Goal: Task Accomplishment & Management: Complete application form

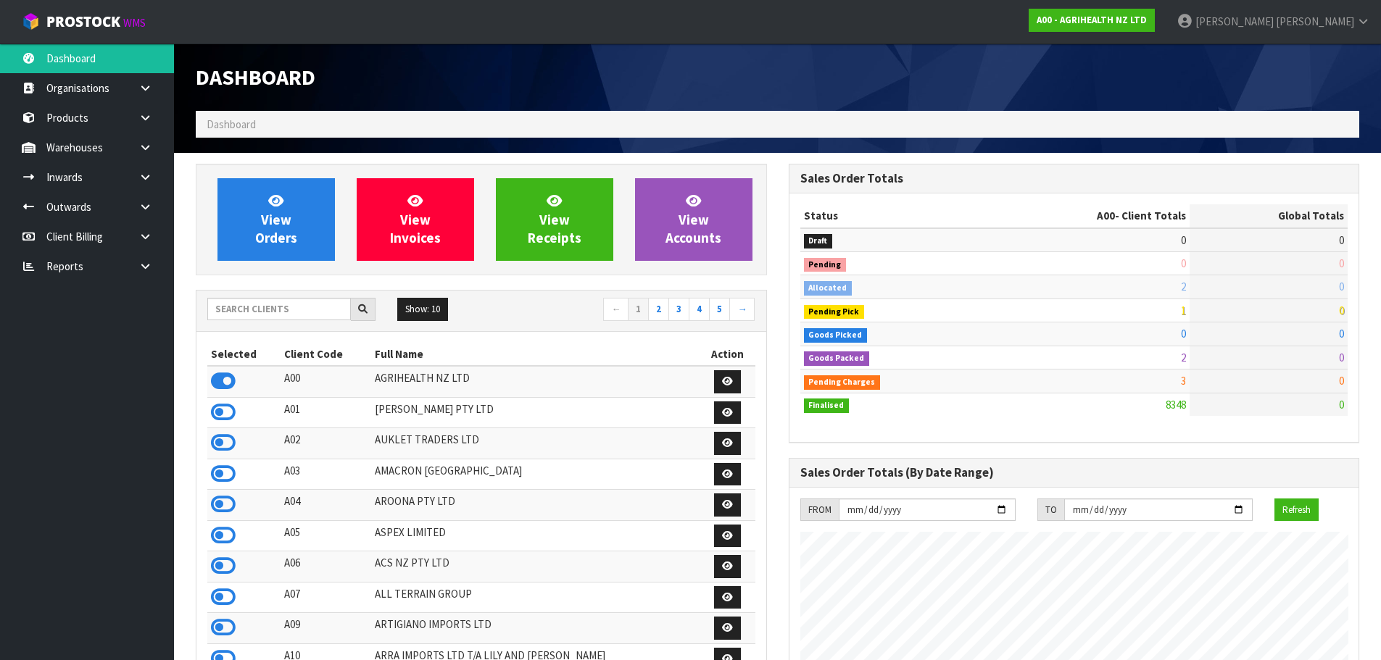
scroll to position [1098, 592]
click at [298, 301] on input "text" at bounding box center [279, 309] width 144 height 22
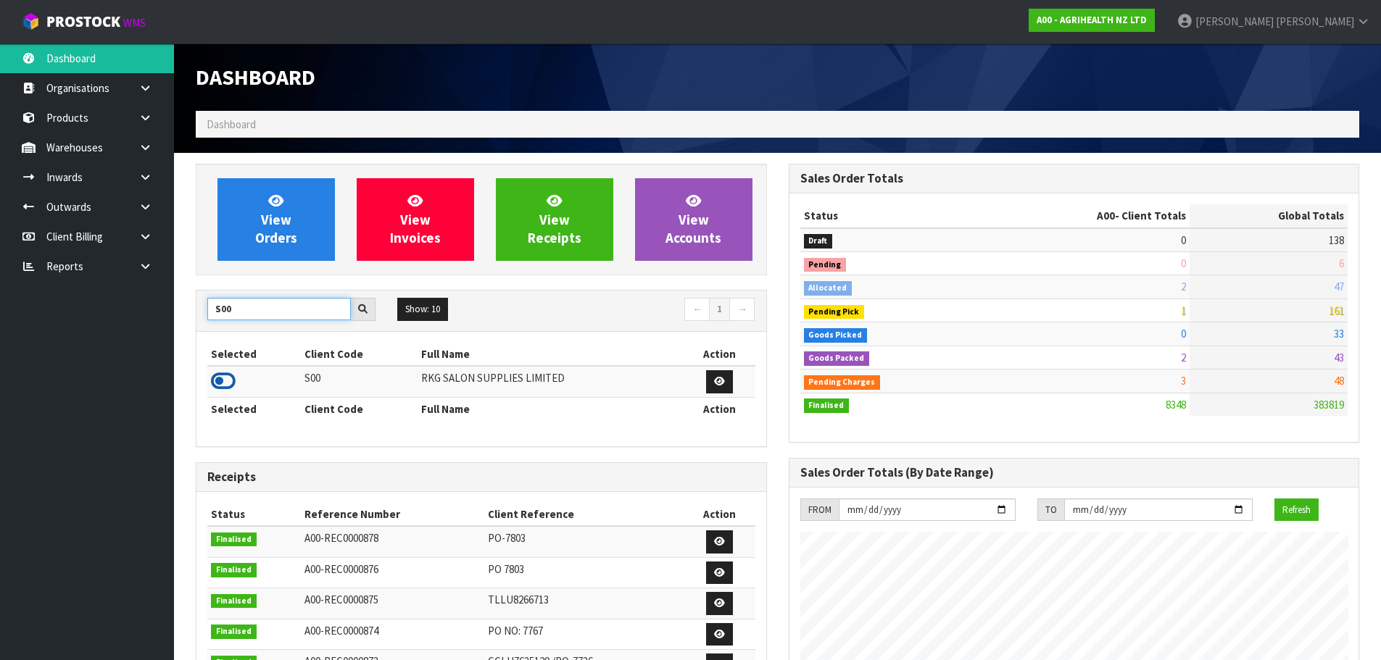
type input "S00"
click at [229, 370] on icon at bounding box center [223, 381] width 25 height 22
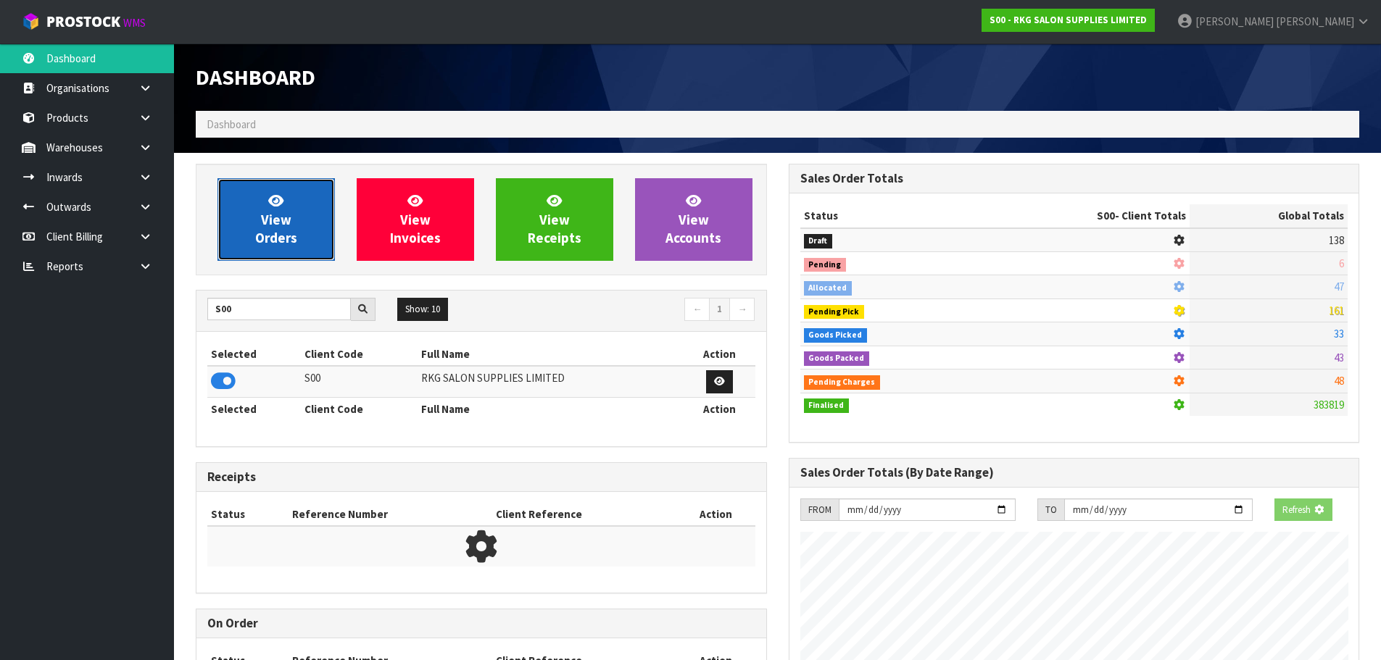
click at [270, 236] on span "View Orders" at bounding box center [276, 219] width 42 height 54
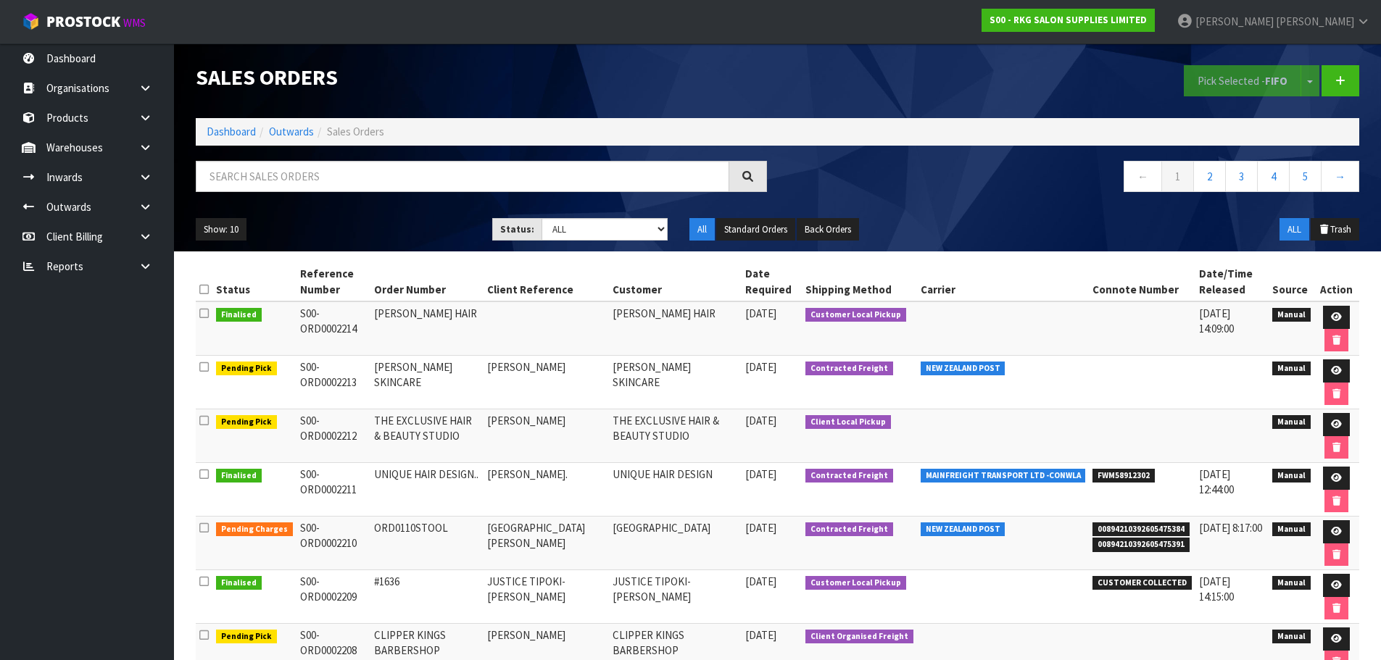
click at [717, 59] on div "Sales Orders" at bounding box center [481, 76] width 593 height 67
click at [1348, 86] on link at bounding box center [1340, 80] width 38 height 31
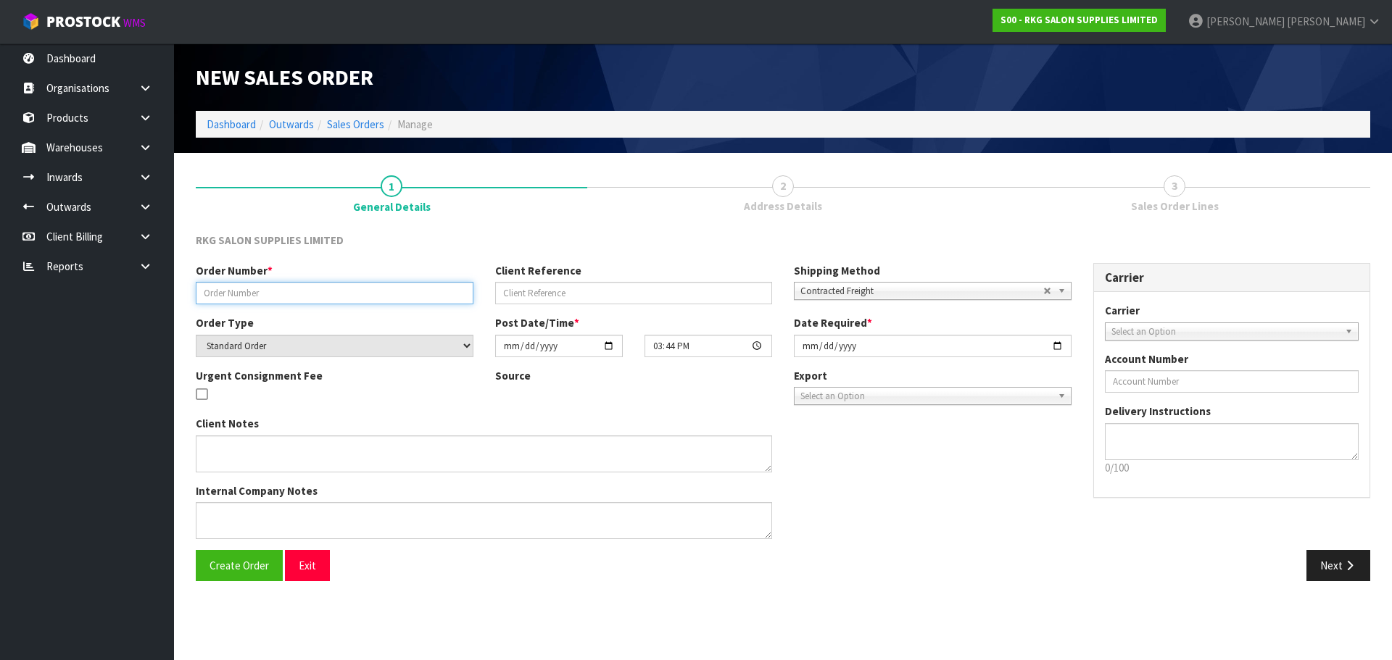
click at [291, 288] on input "text" at bounding box center [335, 293] width 278 height 22
click at [852, 288] on span "Contracted Freight" at bounding box center [921, 291] width 243 height 17
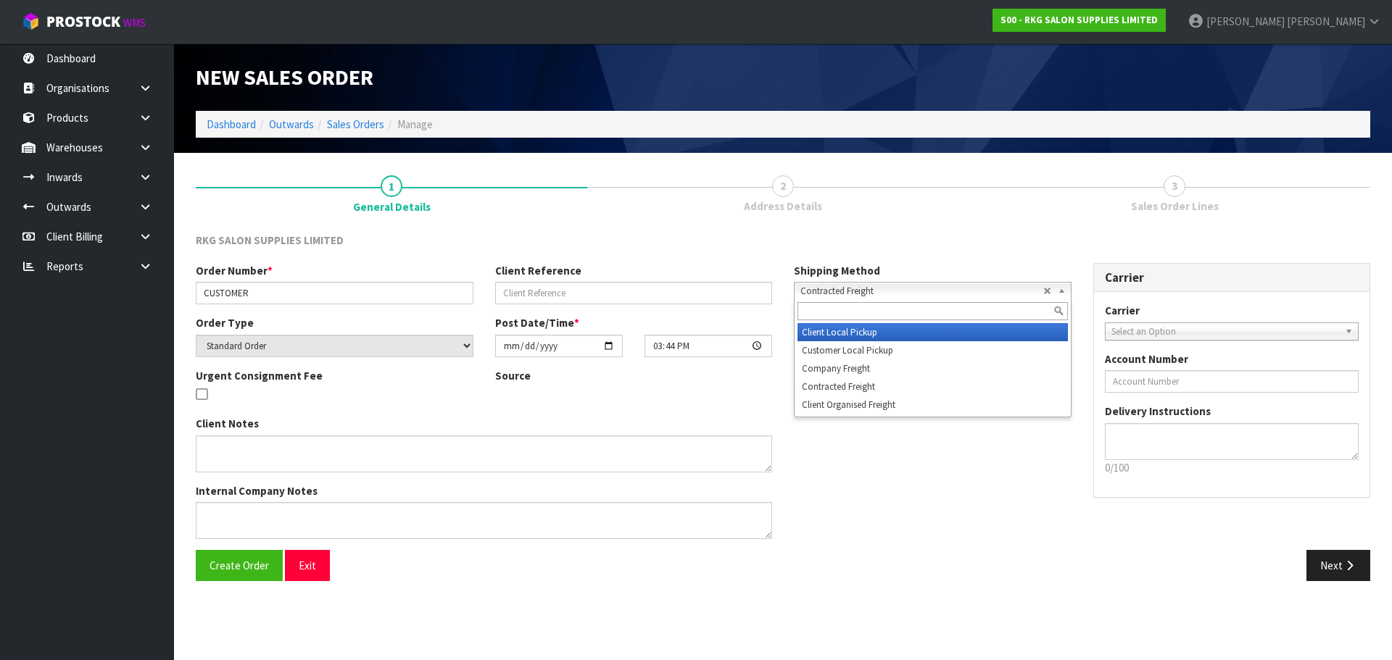
click at [876, 330] on li "Client Local Pickup" at bounding box center [932, 332] width 270 height 18
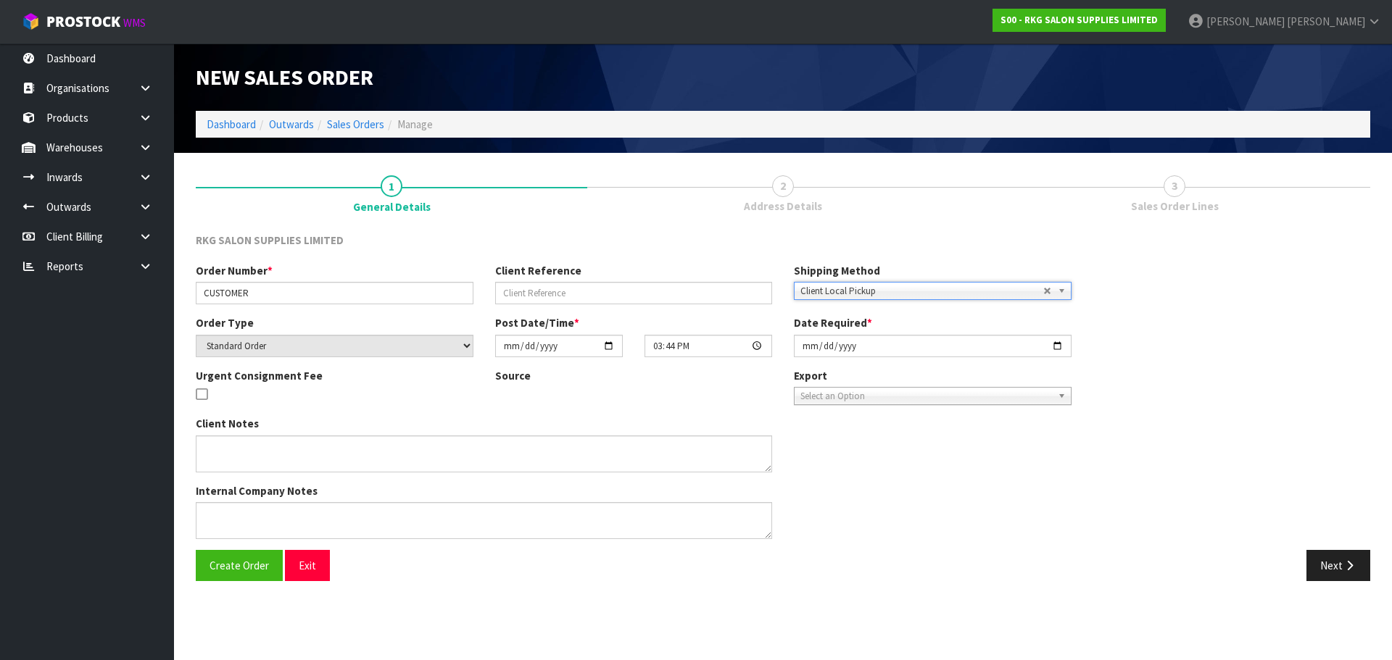
click at [831, 297] on span "Client Local Pickup" at bounding box center [921, 291] width 243 height 17
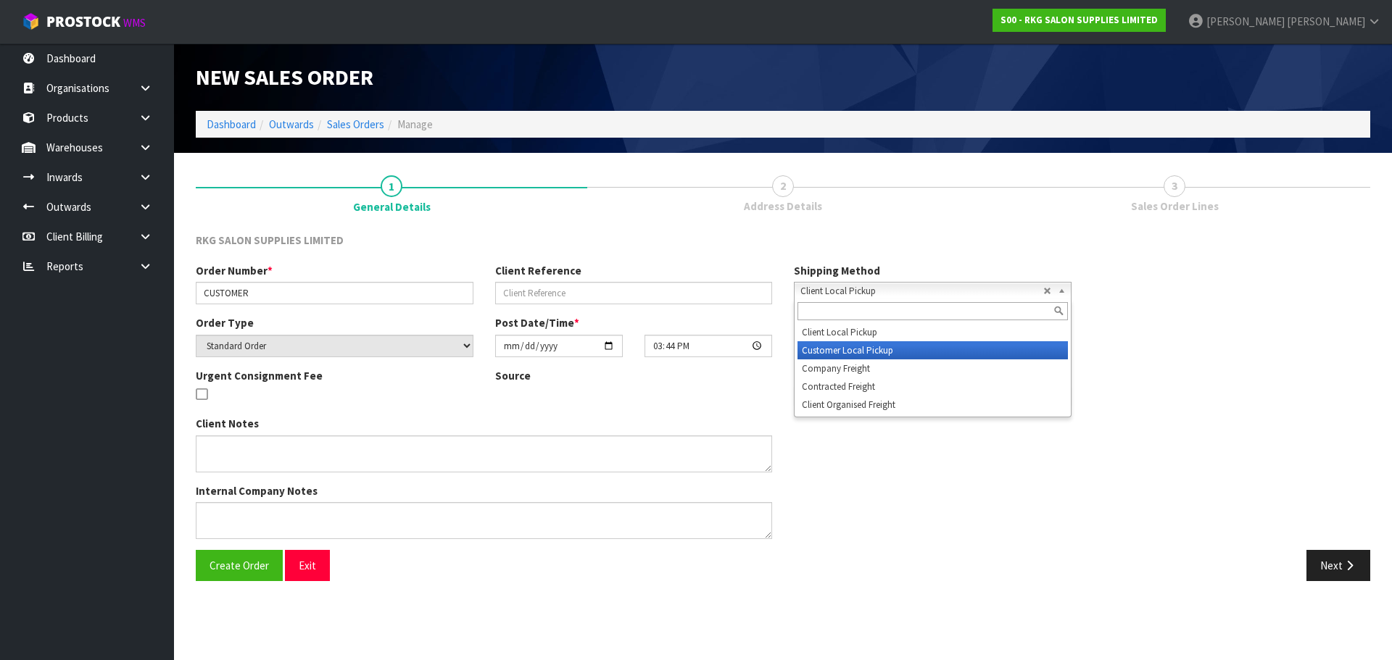
click at [839, 349] on li "Customer Local Pickup" at bounding box center [932, 350] width 270 height 18
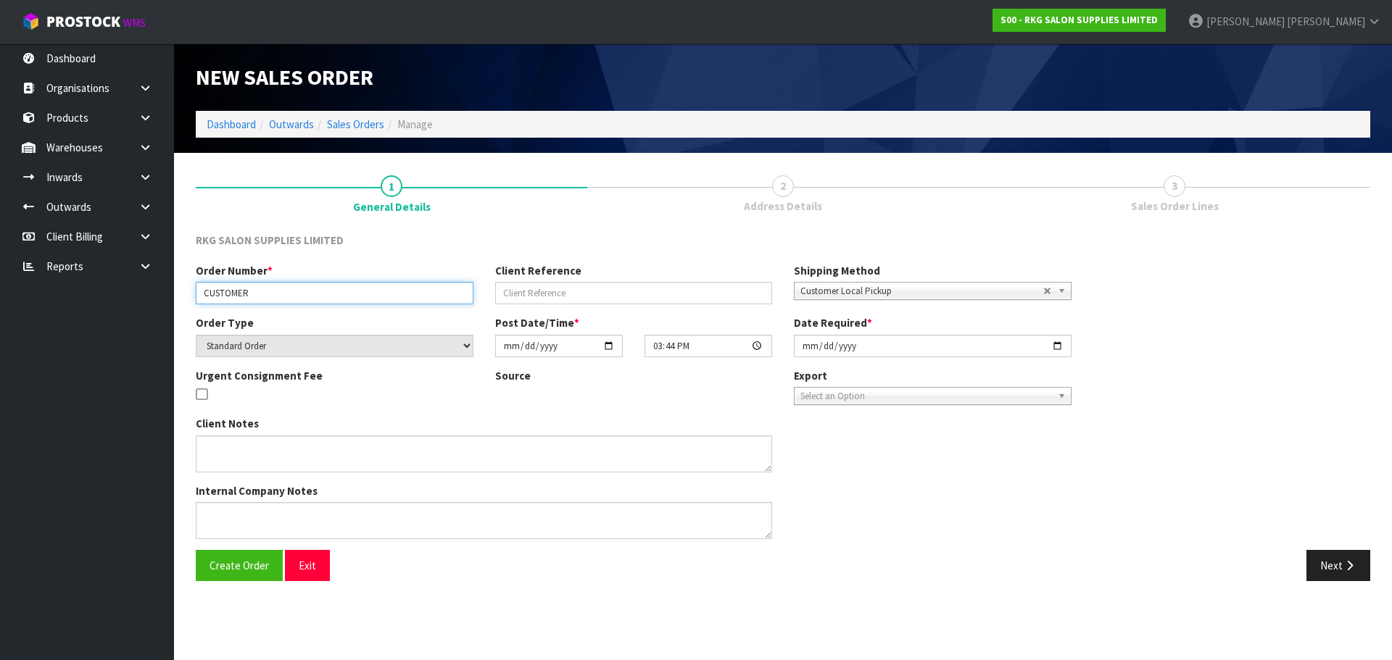
click at [299, 293] on input "CUSTOMER" at bounding box center [335, 293] width 278 height 22
type input "CUSTOMER [DATE]"
click at [196, 550] on button "Create Order" at bounding box center [239, 565] width 87 height 31
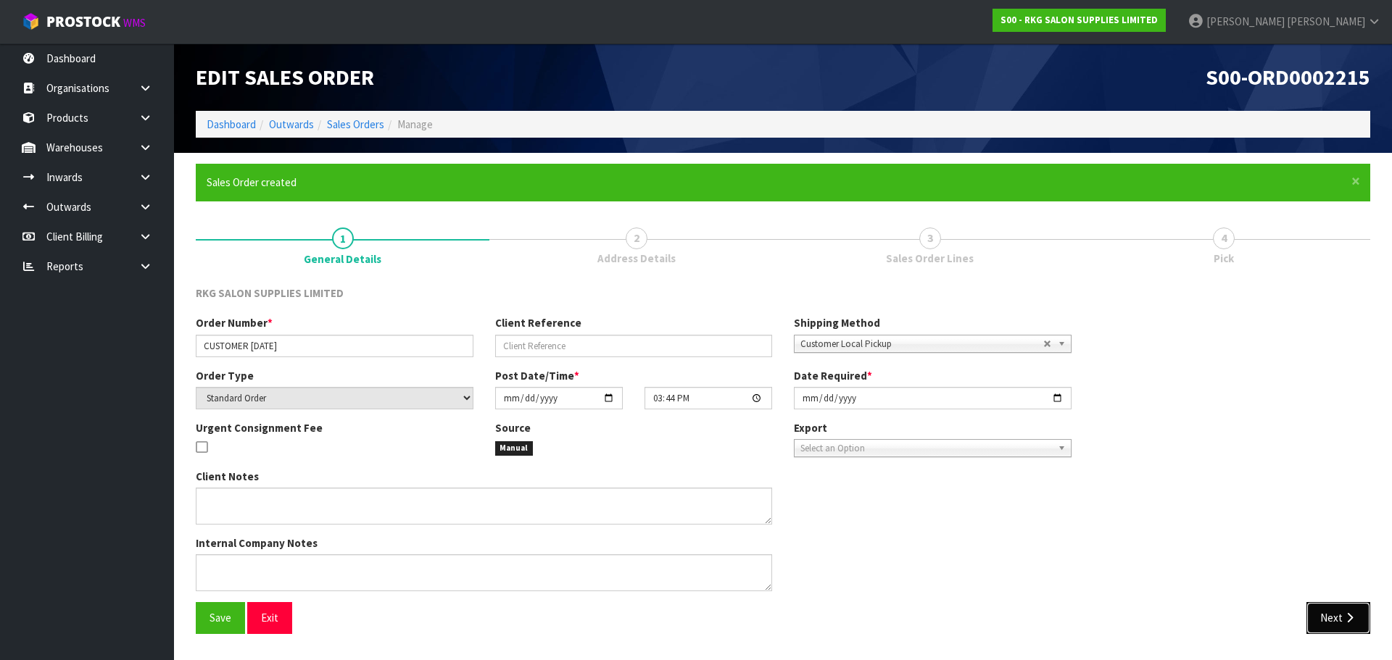
click at [1323, 626] on button "Next" at bounding box center [1338, 617] width 64 height 31
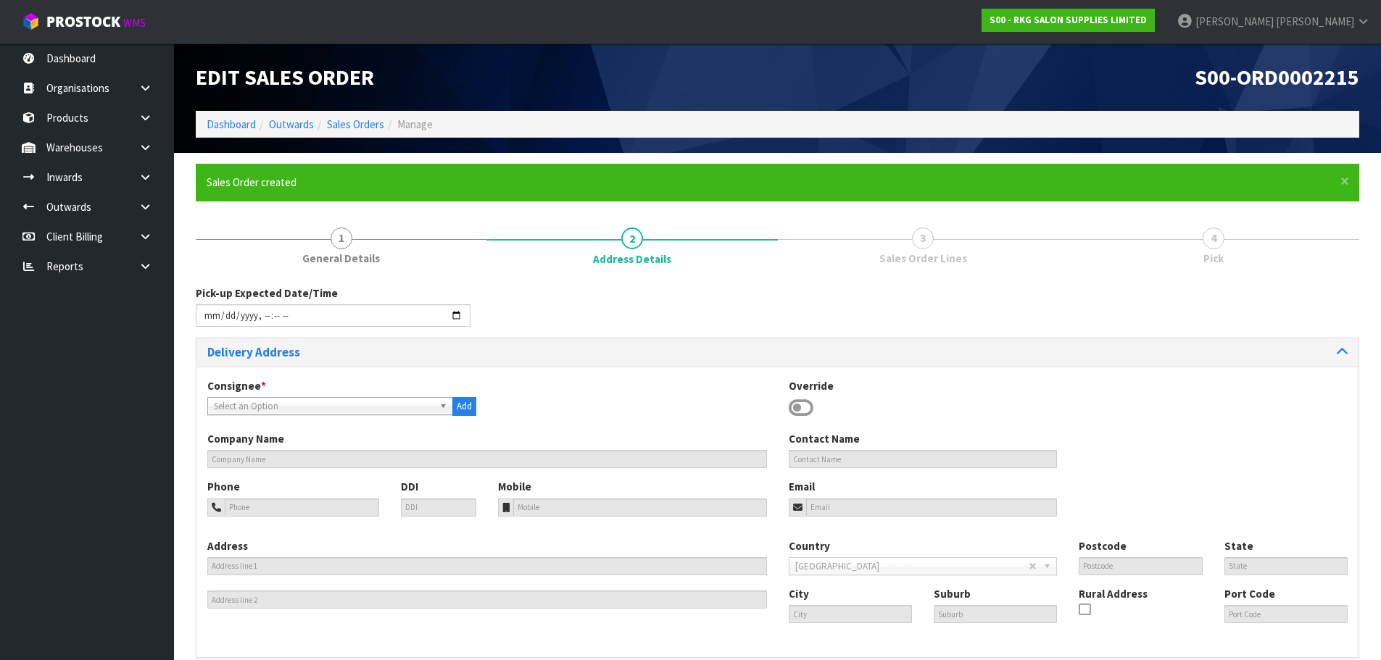
click at [797, 414] on icon at bounding box center [801, 408] width 25 height 22
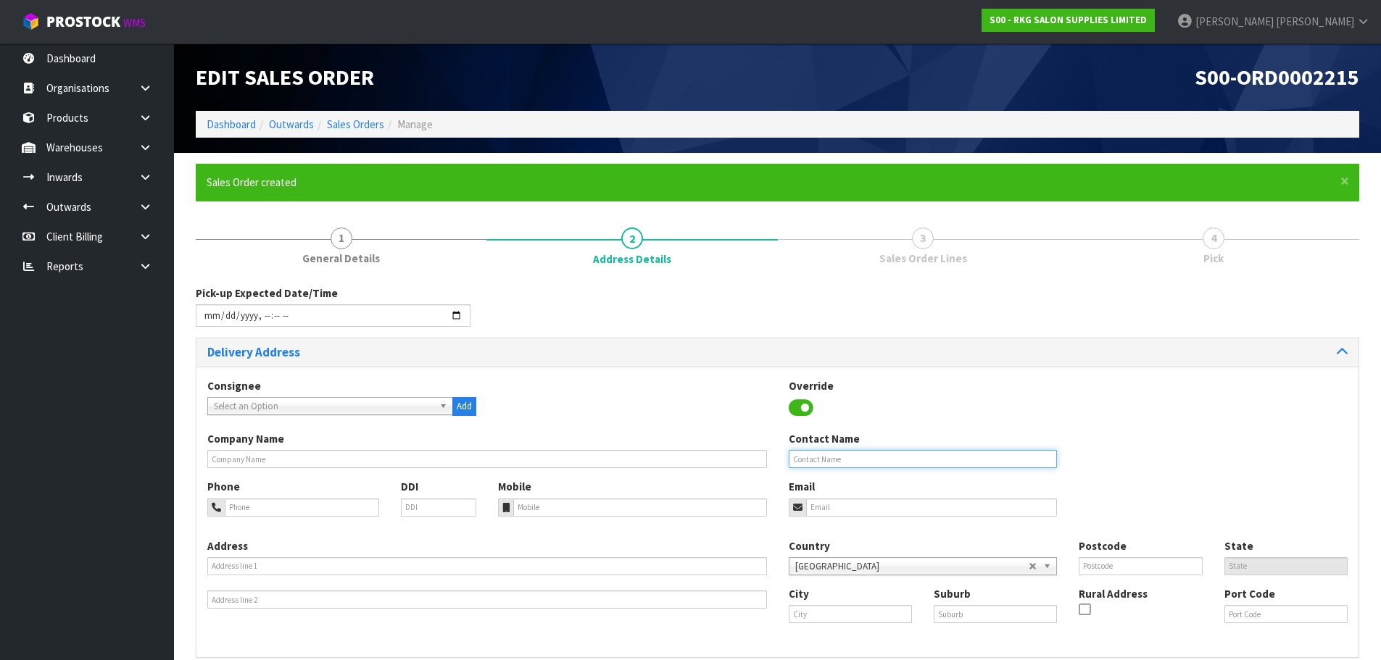
click at [827, 459] on input "text" at bounding box center [923, 459] width 269 height 18
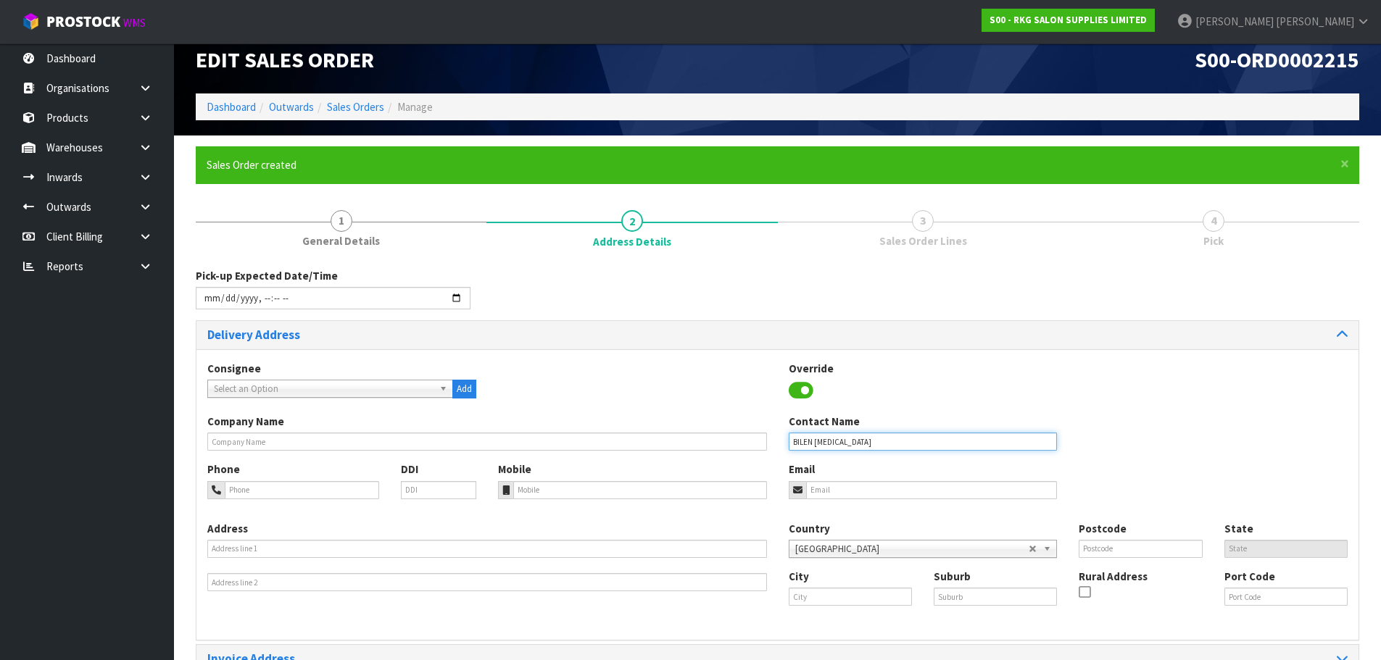
scroll to position [99, 0]
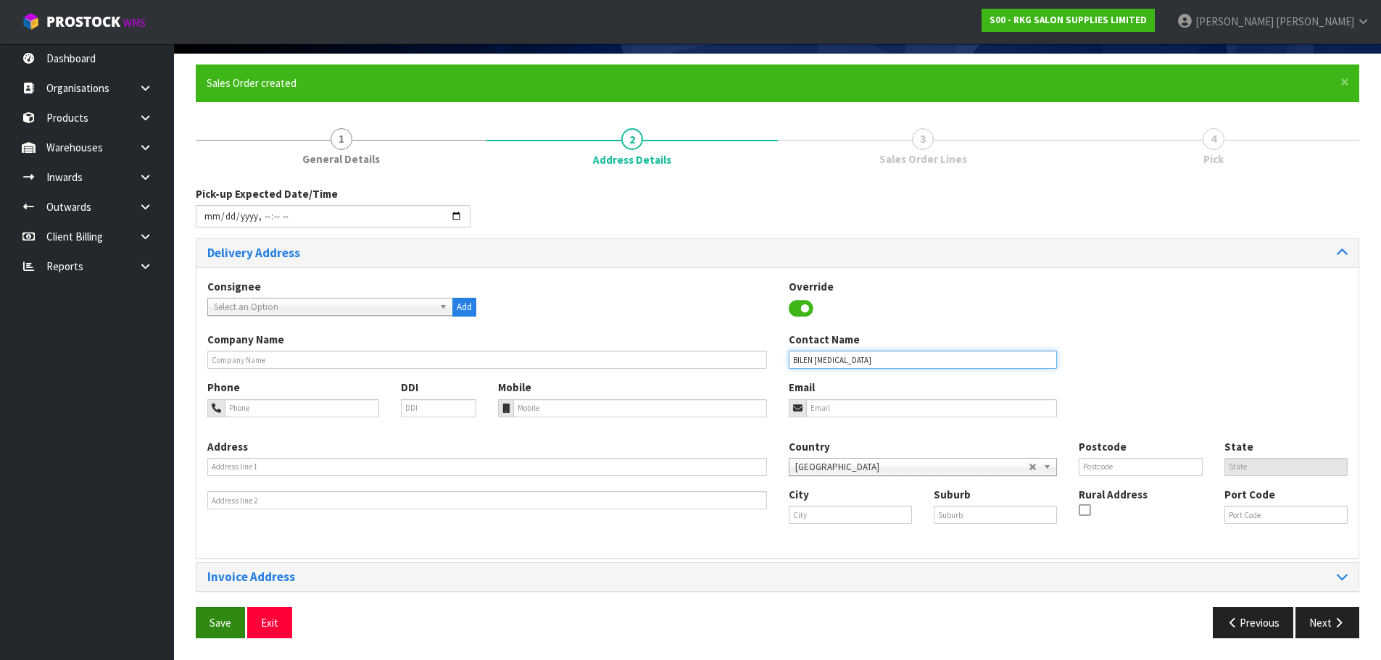
type input "BILEN [MEDICAL_DATA]"
click at [236, 618] on button "Save" at bounding box center [220, 622] width 49 height 31
click at [1331, 609] on button "Next" at bounding box center [1327, 622] width 64 height 31
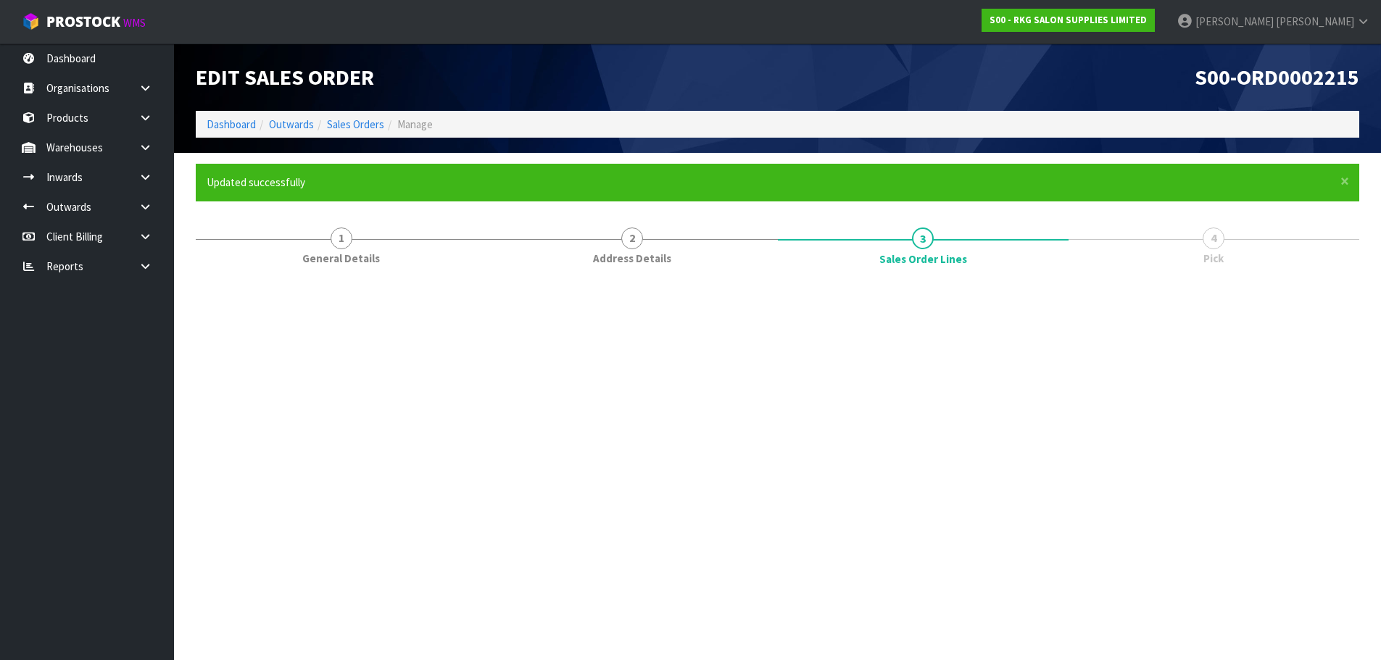
scroll to position [0, 0]
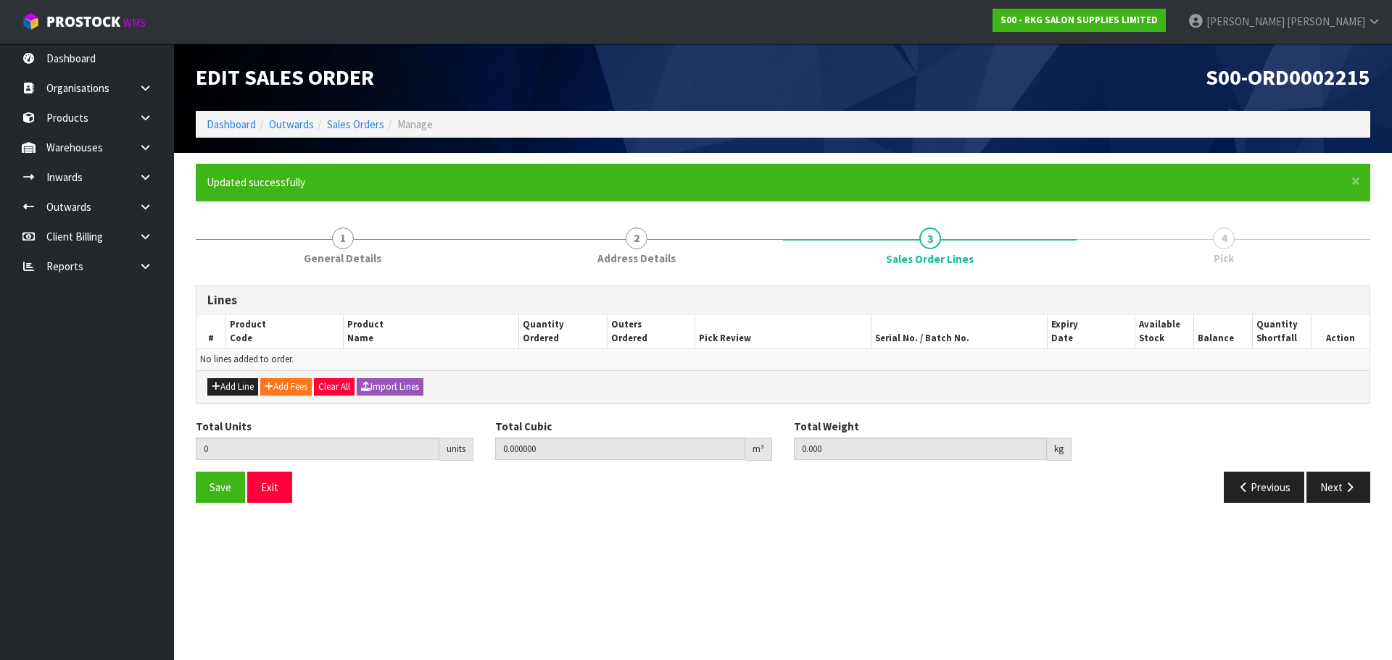
click at [217, 399] on div "Add Line Add Fees Clear All Import Lines" at bounding box center [782, 386] width 1173 height 33
click at [218, 381] on button "Add Line" at bounding box center [232, 386] width 51 height 17
type input "0"
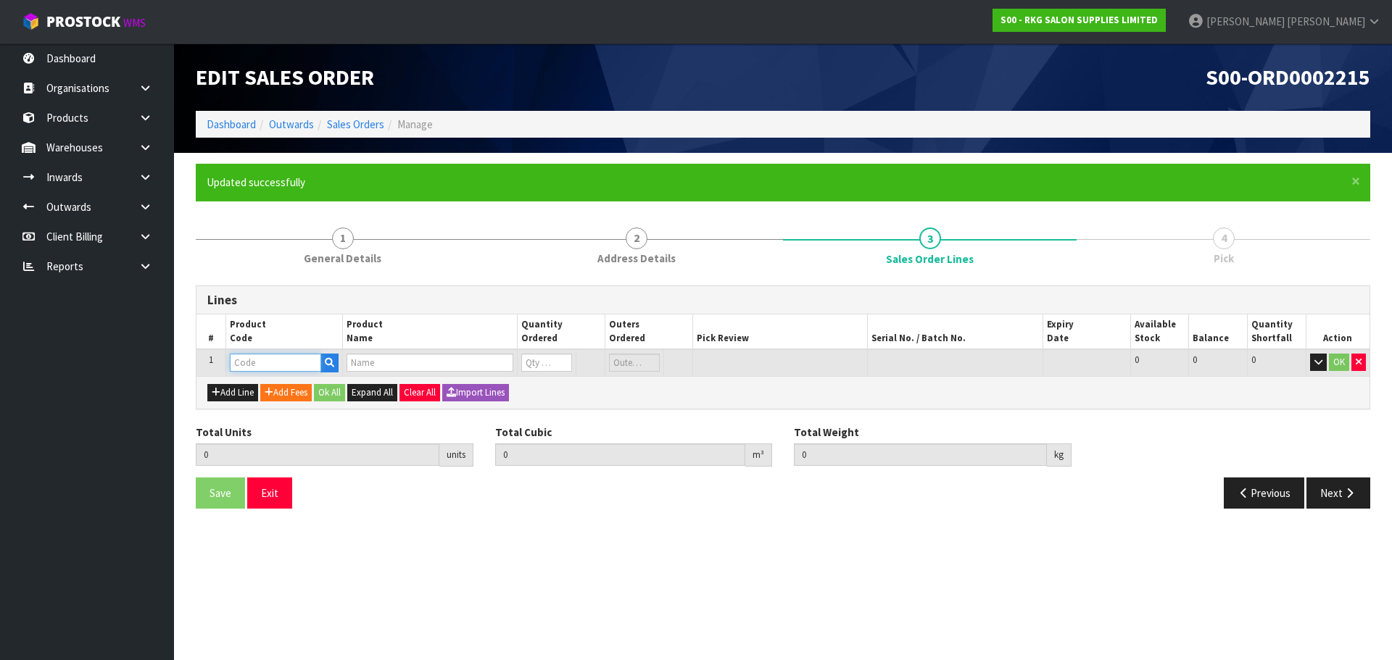
click at [262, 360] on input "text" at bounding box center [275, 363] width 91 height 18
paste input "X002D0FQBJ"
type input "X002D0FQBJ"
type input "0.000000"
type input "0.000"
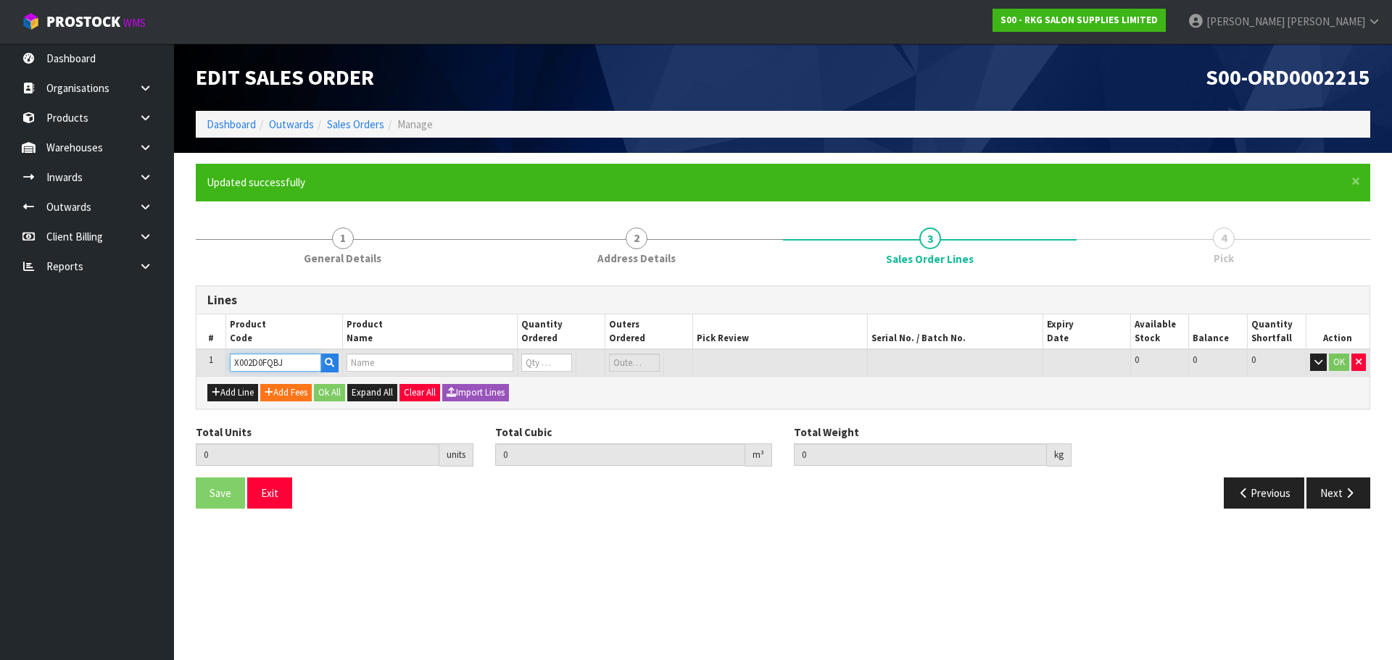
type input "VACUUM BREAKER FOR SHAMPOO BOWL"
type input "0"
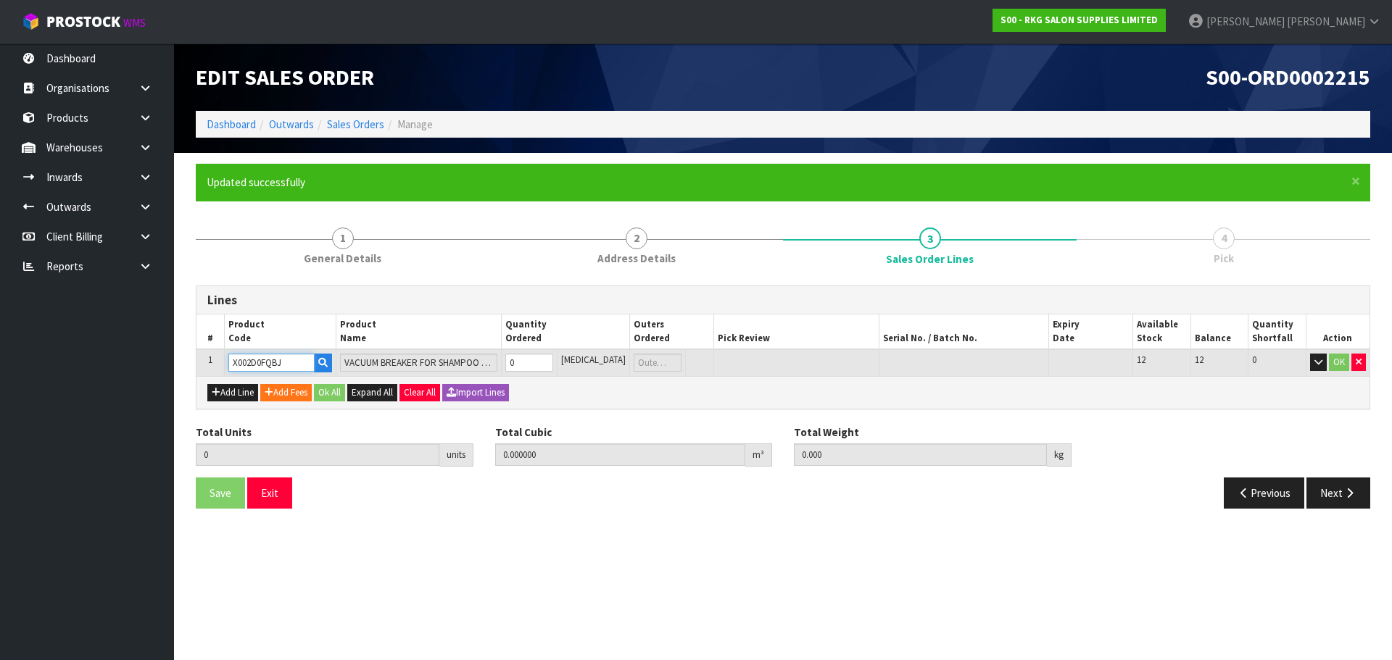
type input "X002D0FQBJ"
click at [552, 363] on input "0" at bounding box center [528, 363] width 47 height 18
type input "2"
type input "0.0024"
type input "1.8"
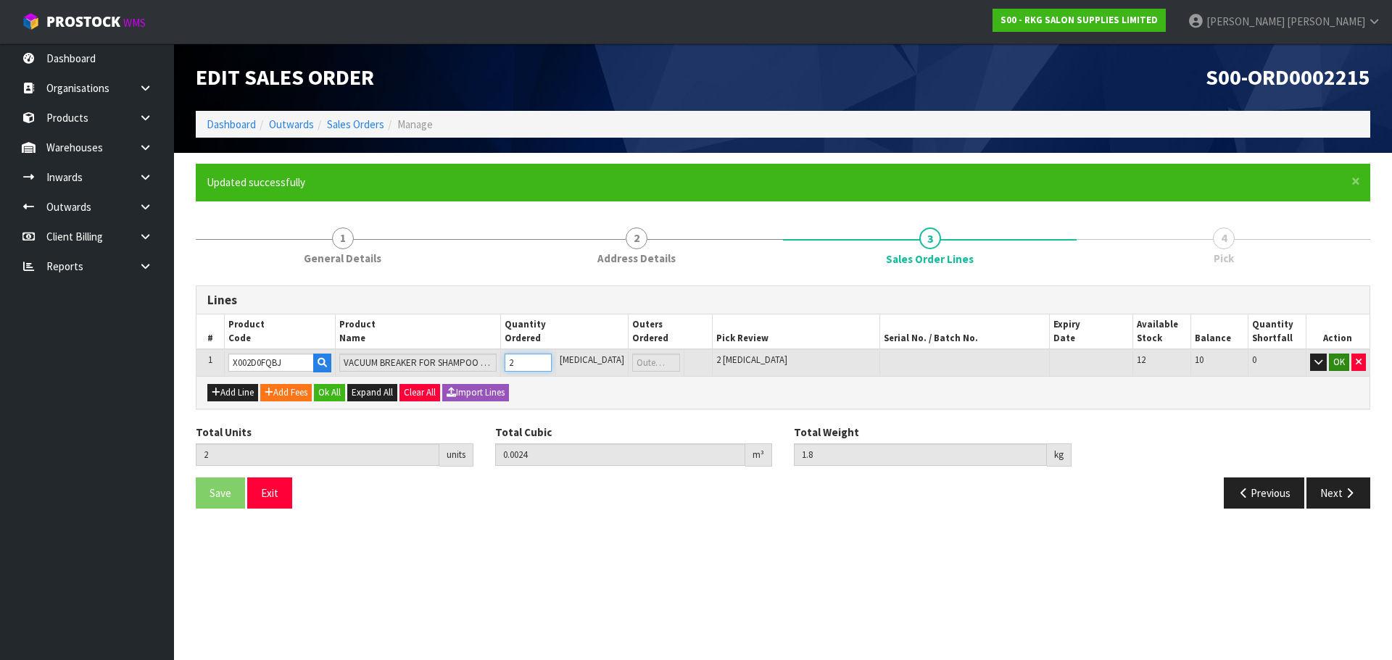
type input "2"
click at [1336, 363] on button "OK" at bounding box center [1339, 362] width 20 height 17
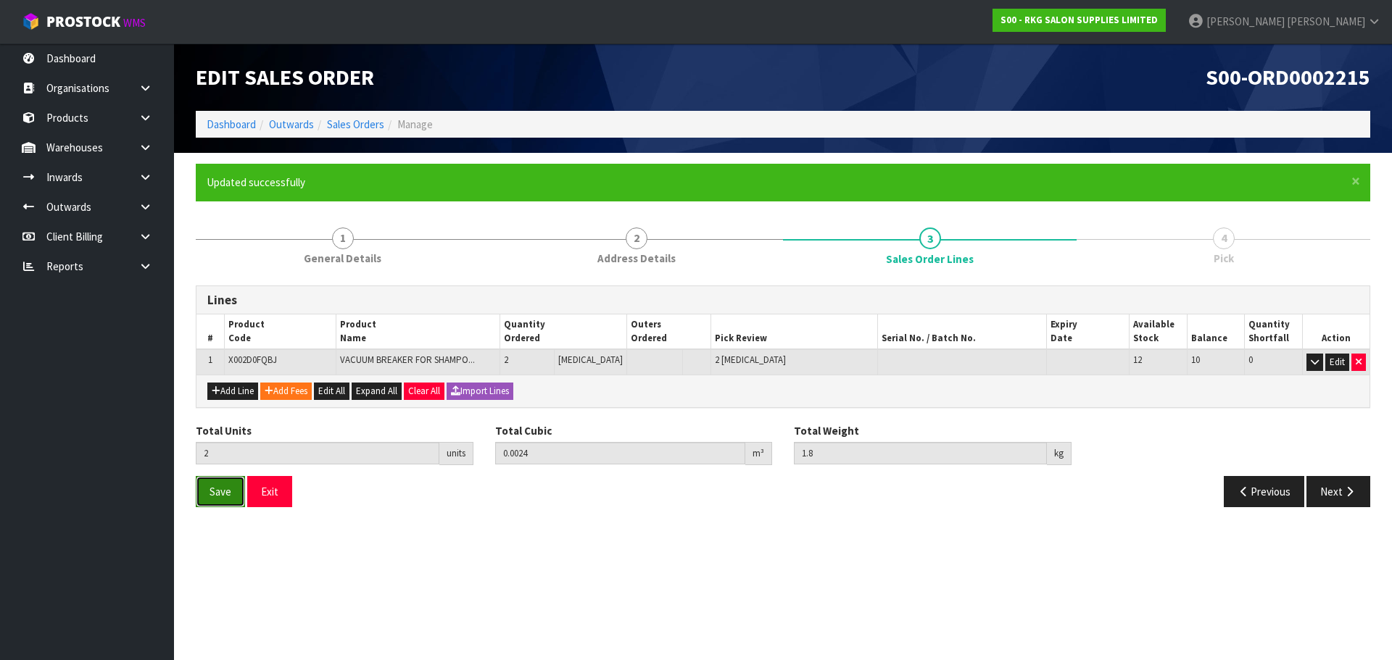
click at [232, 496] on button "Save" at bounding box center [220, 491] width 49 height 31
click at [1348, 496] on icon "button" at bounding box center [1349, 491] width 14 height 11
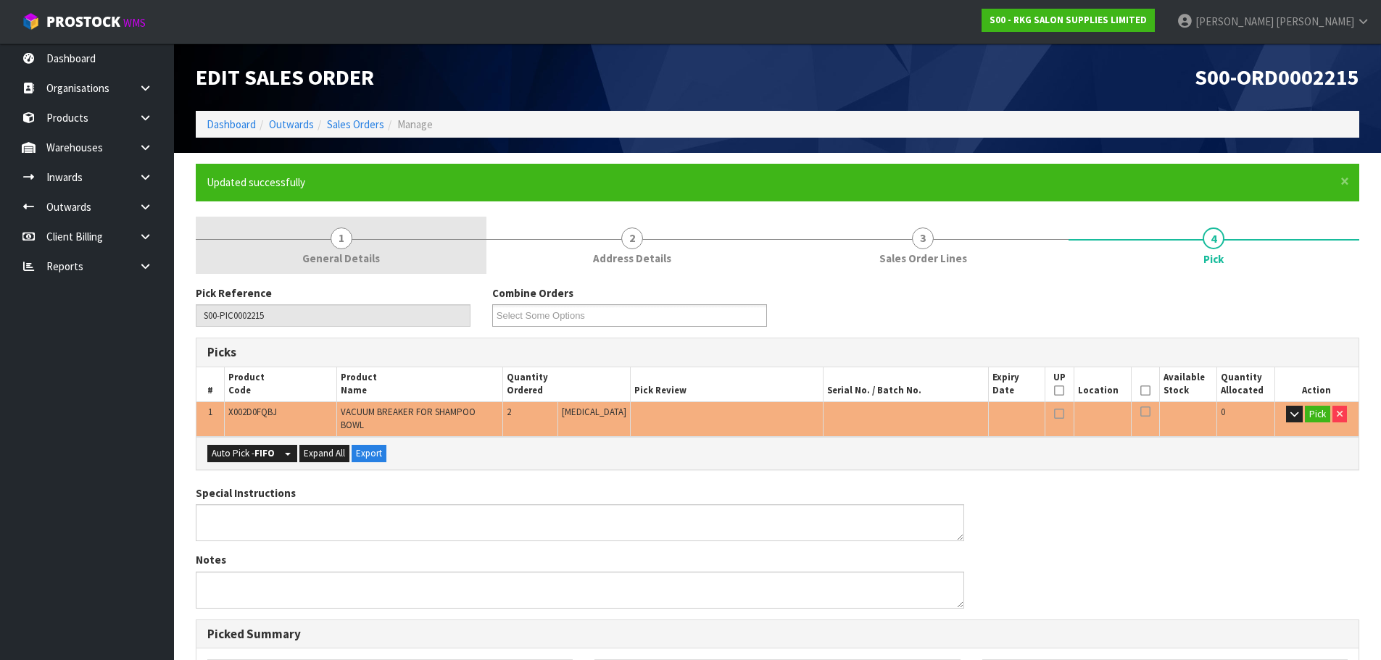
click at [409, 247] on link "1 General Details" at bounding box center [341, 245] width 291 height 57
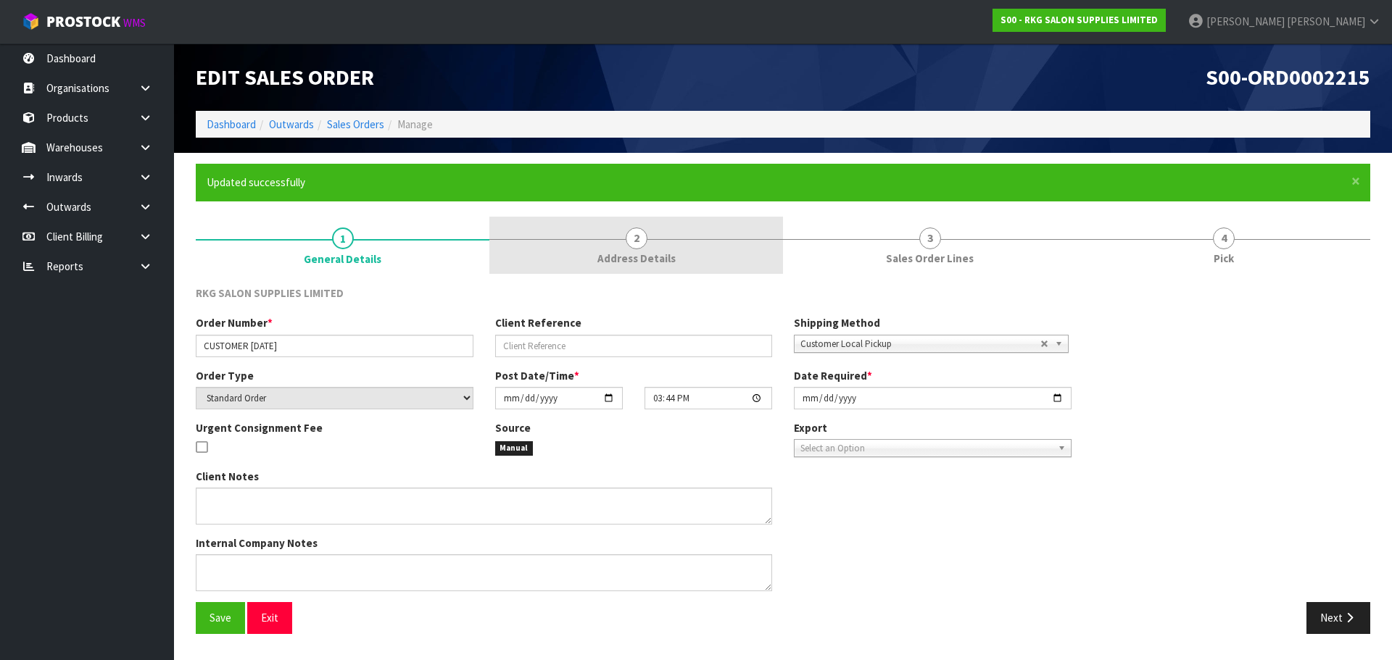
click at [652, 265] on span "Address Details" at bounding box center [636, 258] width 78 height 15
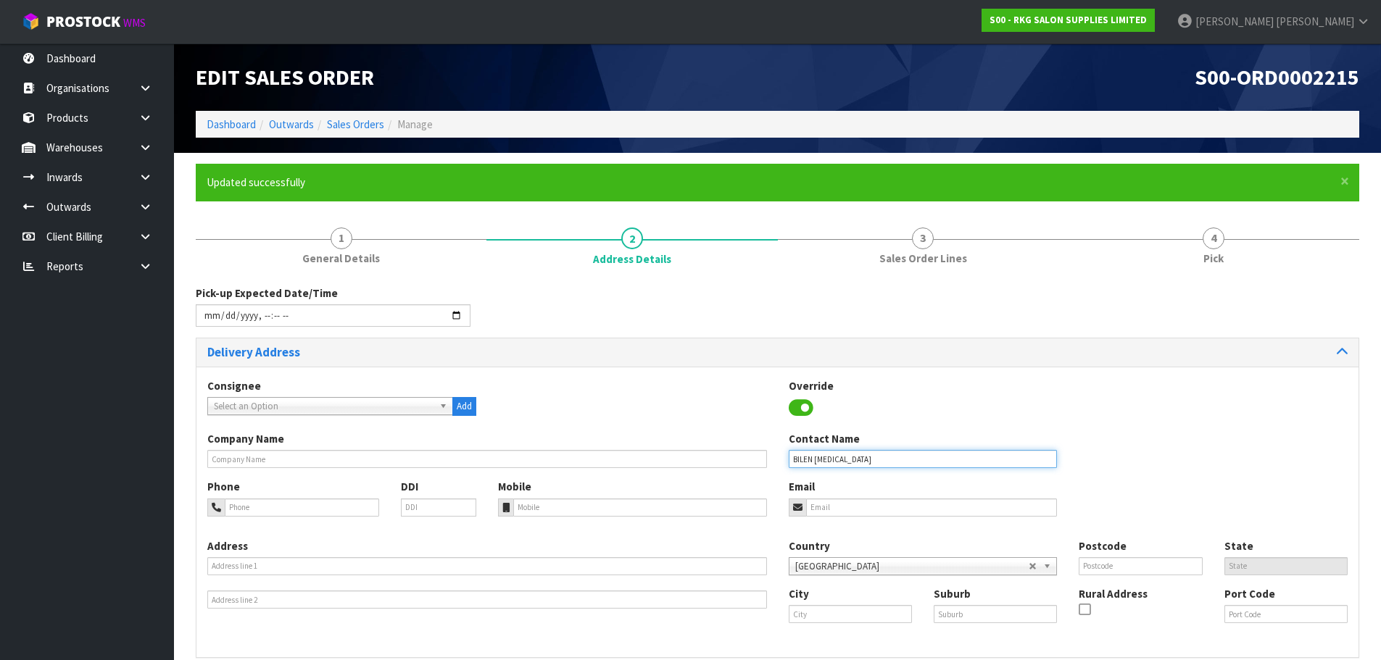
drag, startPoint x: 909, startPoint y: 468, endPoint x: 789, endPoint y: 466, distance: 119.6
click at [789, 466] on input "BILEN [MEDICAL_DATA]" at bounding box center [923, 459] width 269 height 18
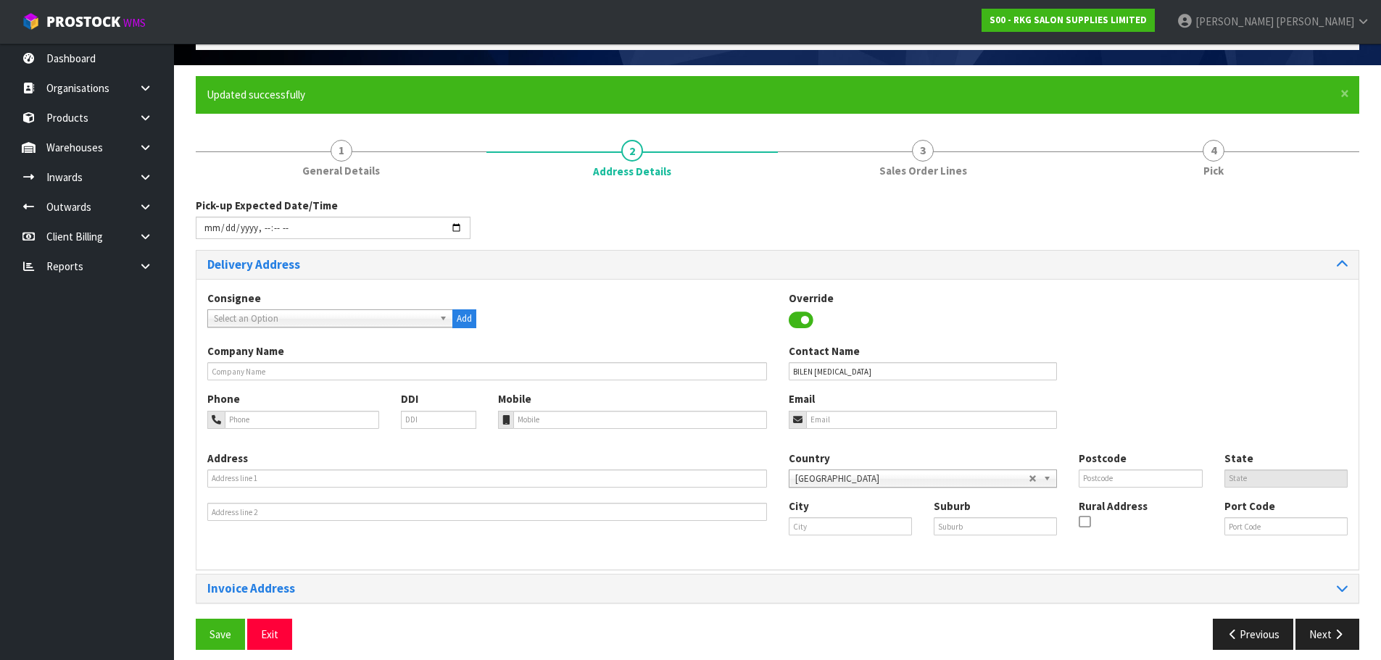
scroll to position [99, 0]
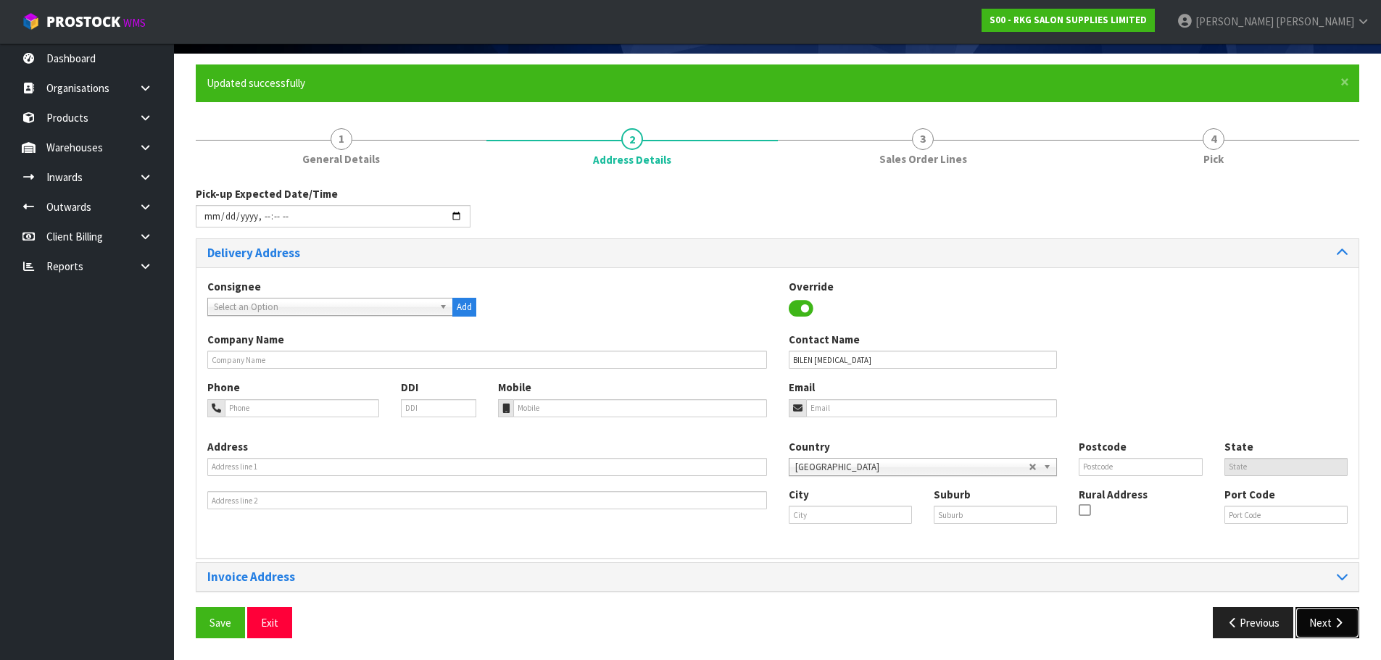
click at [1311, 623] on button "Next" at bounding box center [1327, 622] width 64 height 31
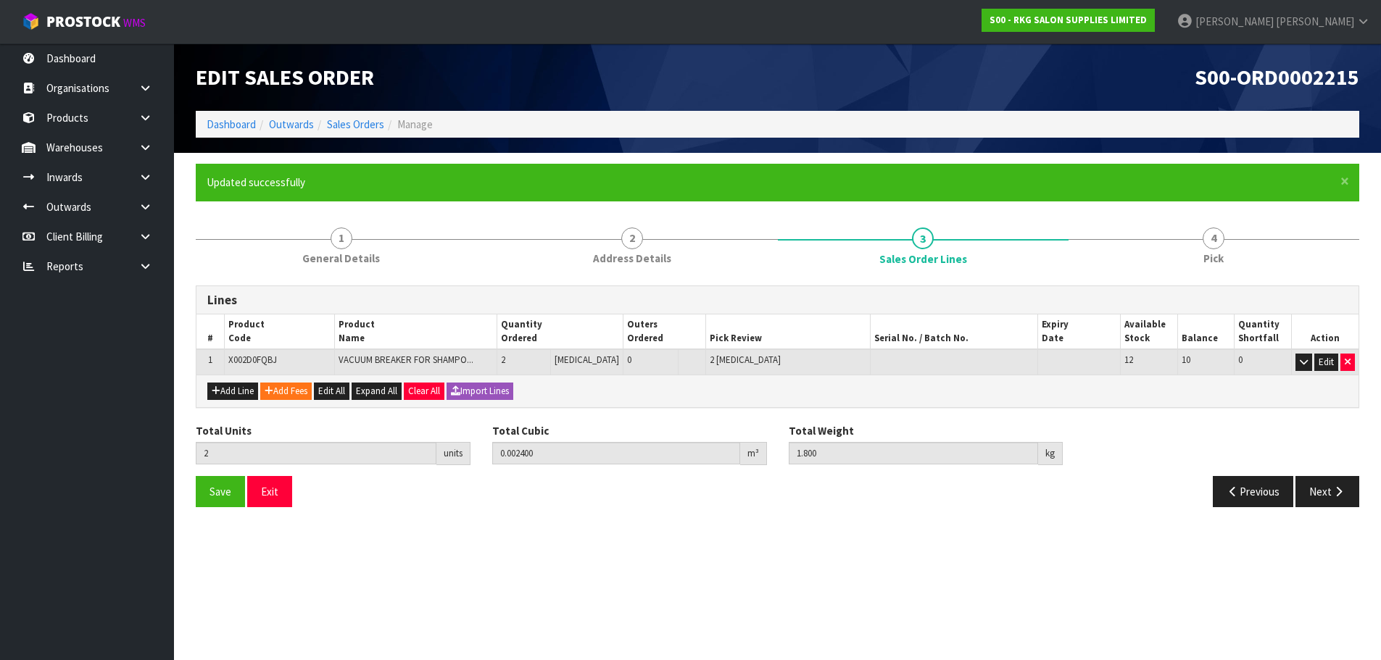
scroll to position [0, 0]
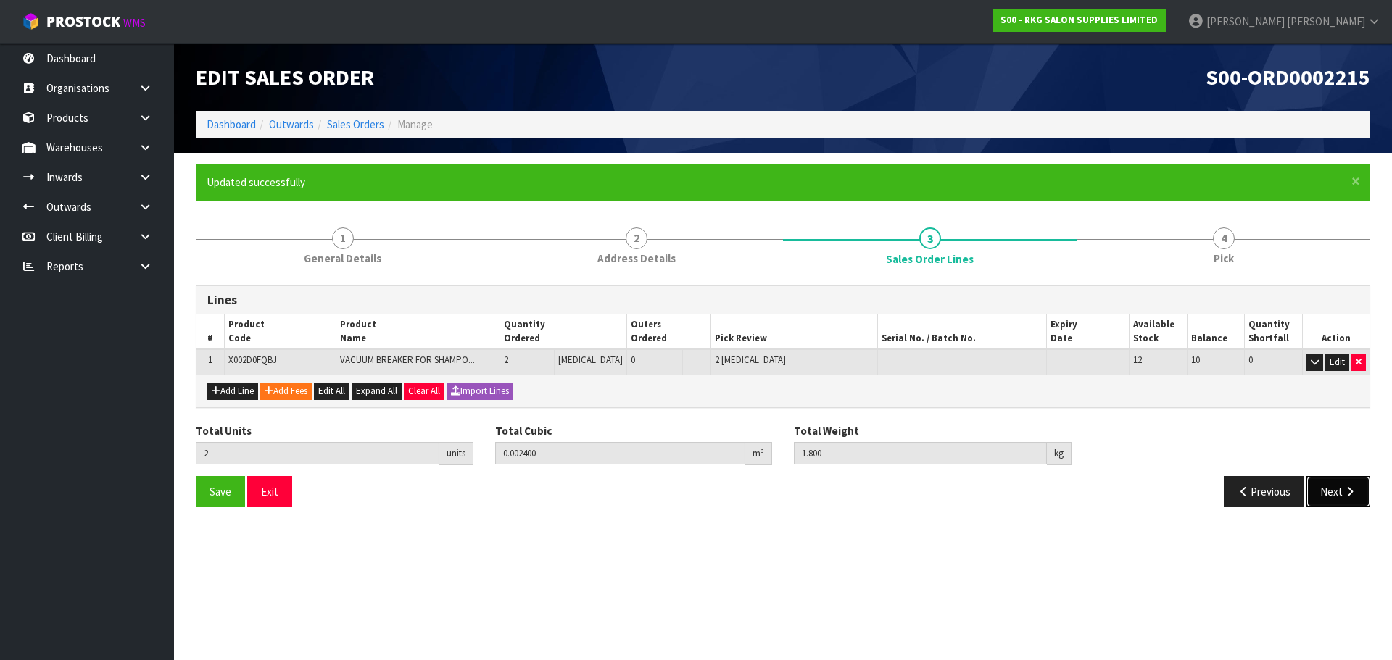
click at [1328, 495] on button "Next" at bounding box center [1338, 491] width 64 height 31
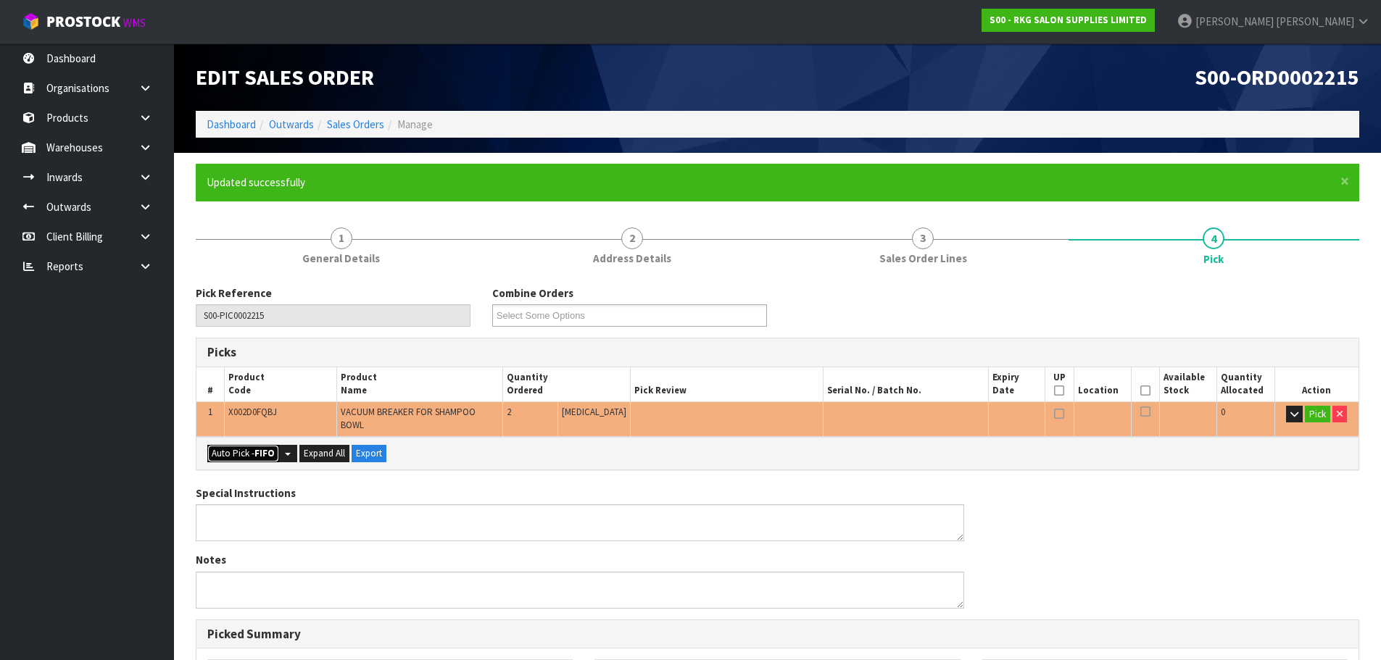
click at [240, 445] on button "Auto Pick - FIFO" at bounding box center [243, 453] width 72 height 17
type input "Piece x 2"
type input "2"
type input "0.002400"
type input "1.800"
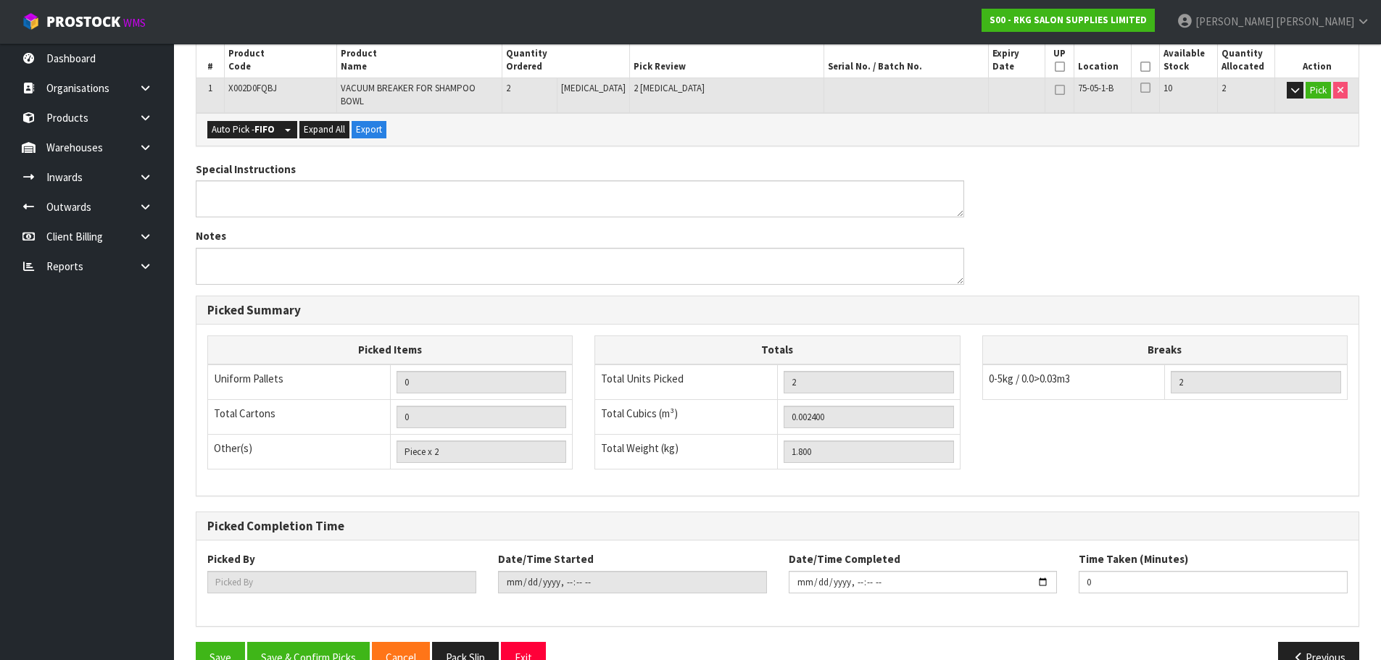
scroll to position [349, 0]
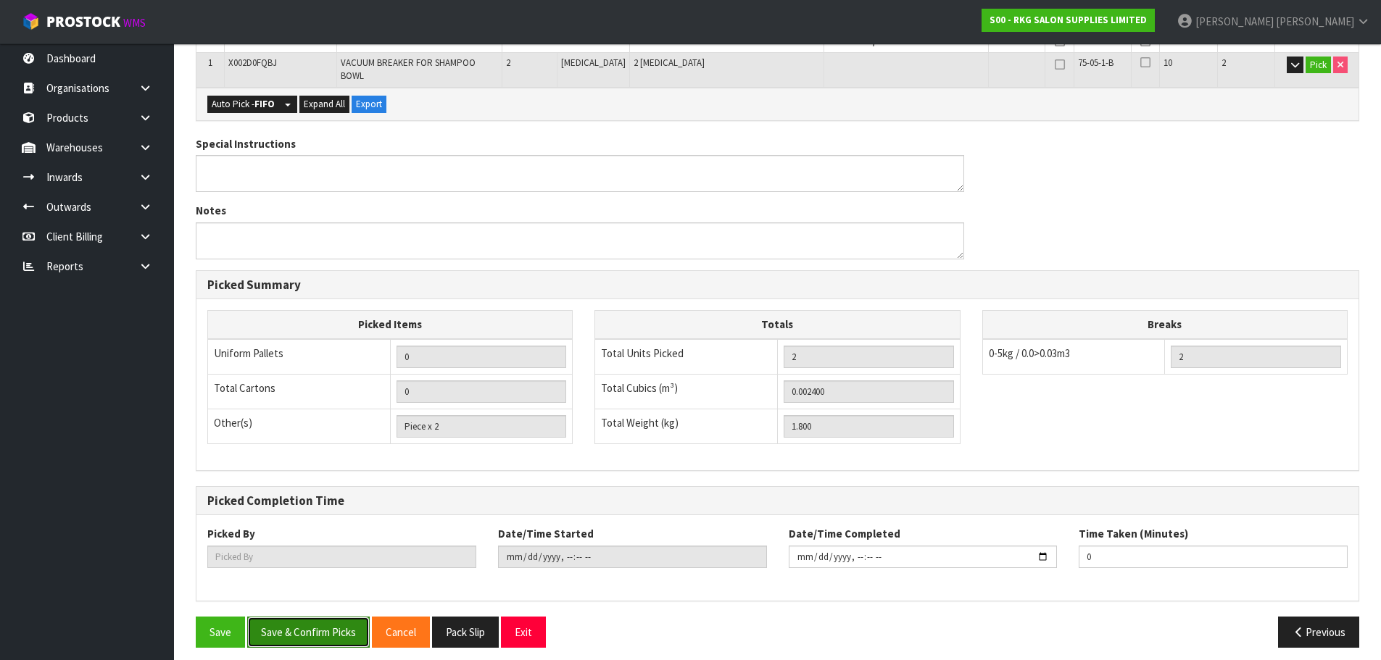
click at [292, 623] on button "Save & Confirm Picks" at bounding box center [308, 632] width 123 height 31
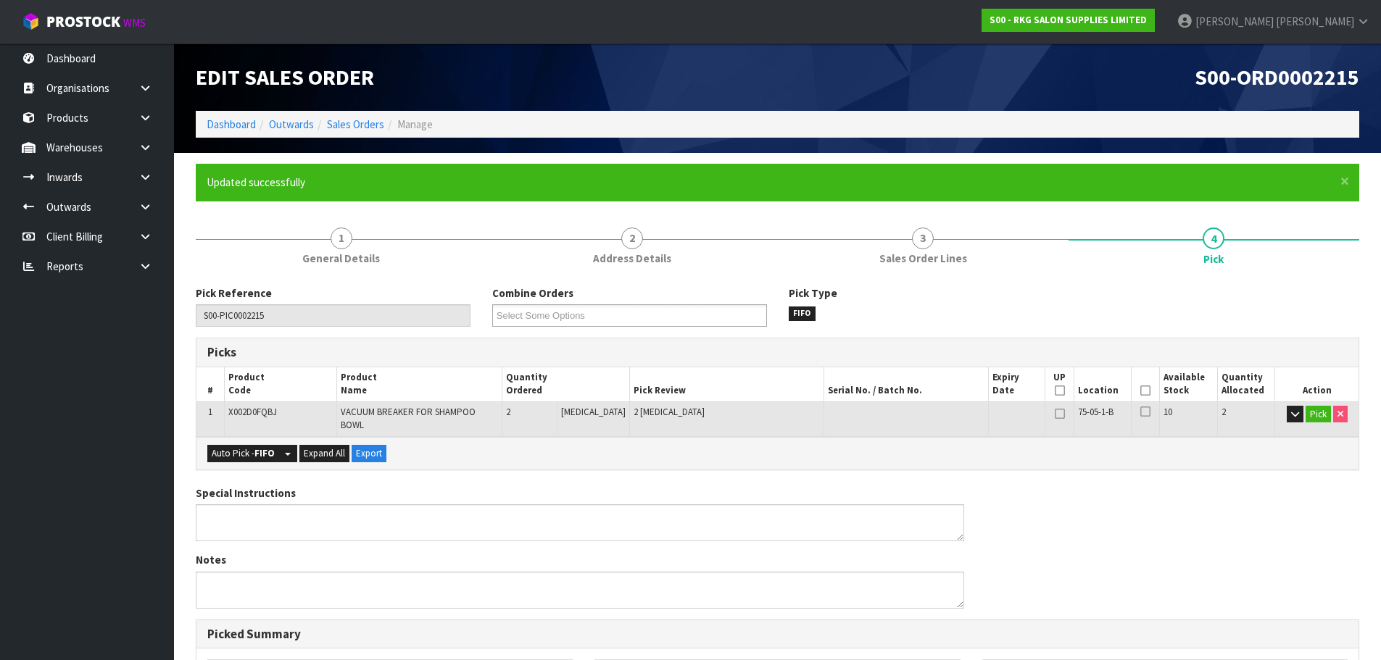
type input "[PERSON_NAME]"
type input "[DATE]T15:53:01"
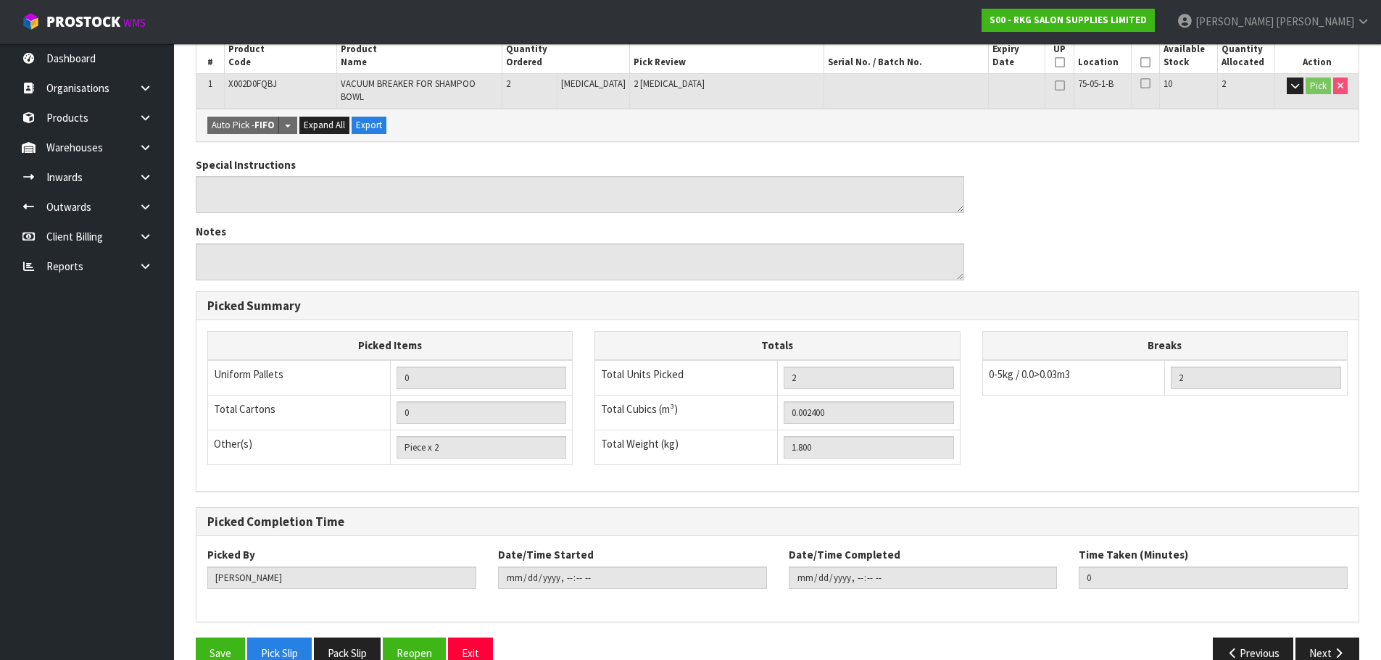
scroll to position [349, 0]
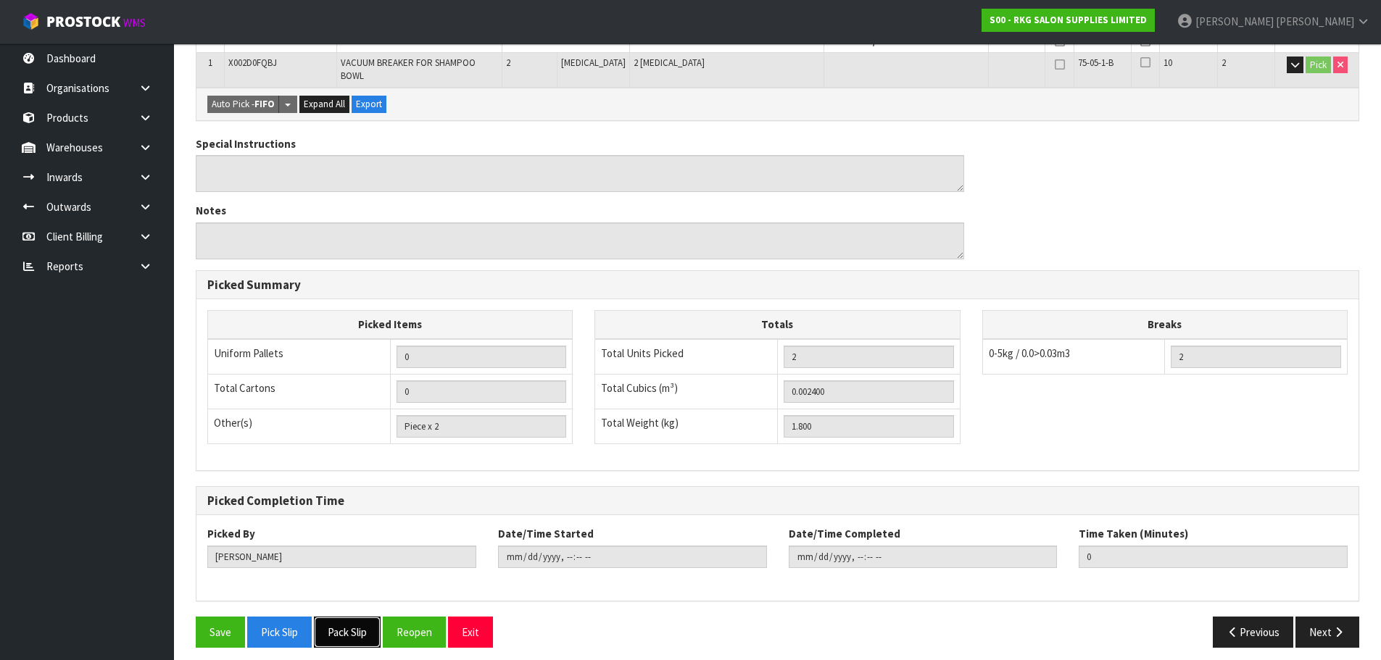
click at [350, 632] on button "Pack Slip" at bounding box center [347, 632] width 67 height 31
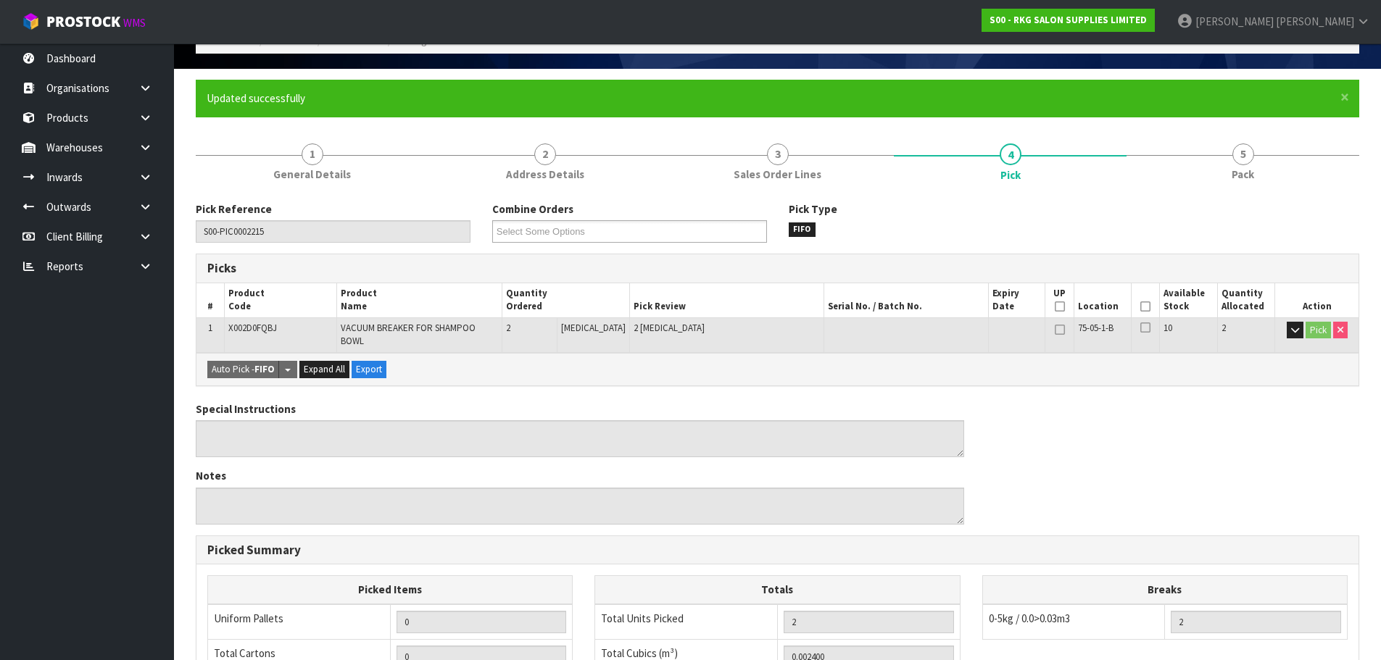
scroll to position [59, 0]
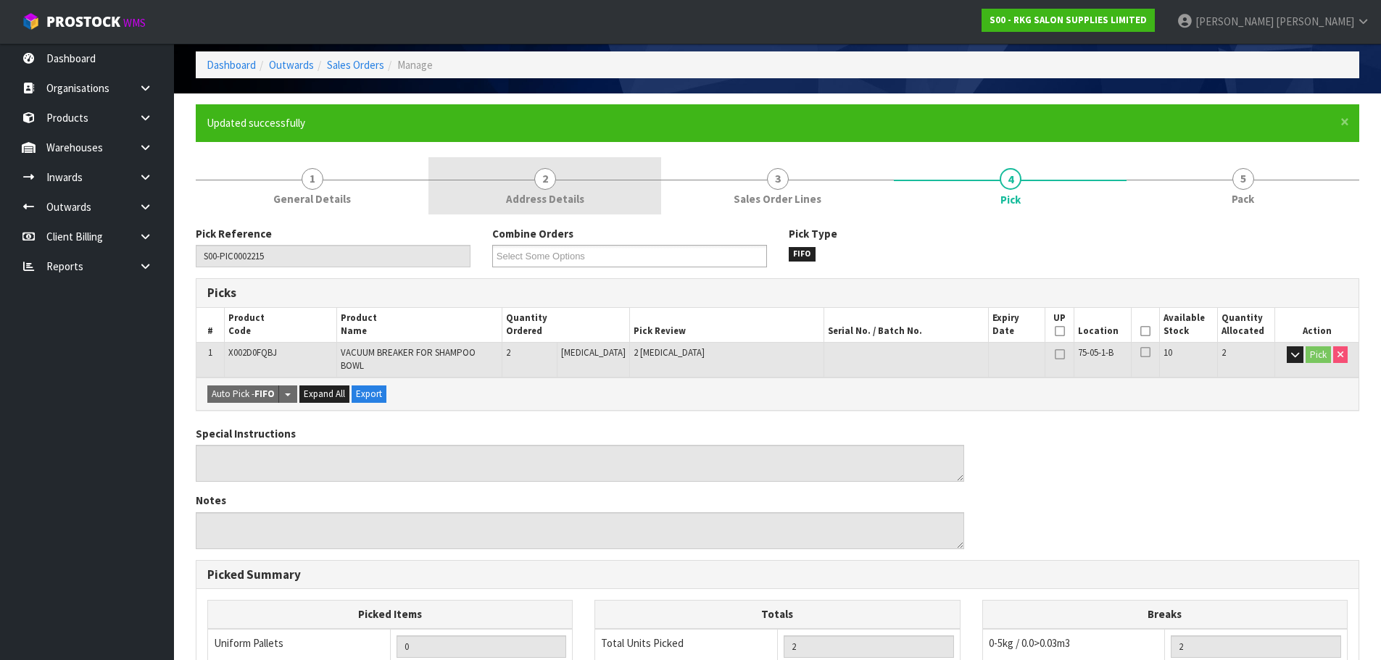
click at [572, 201] on span "Address Details" at bounding box center [545, 198] width 78 height 15
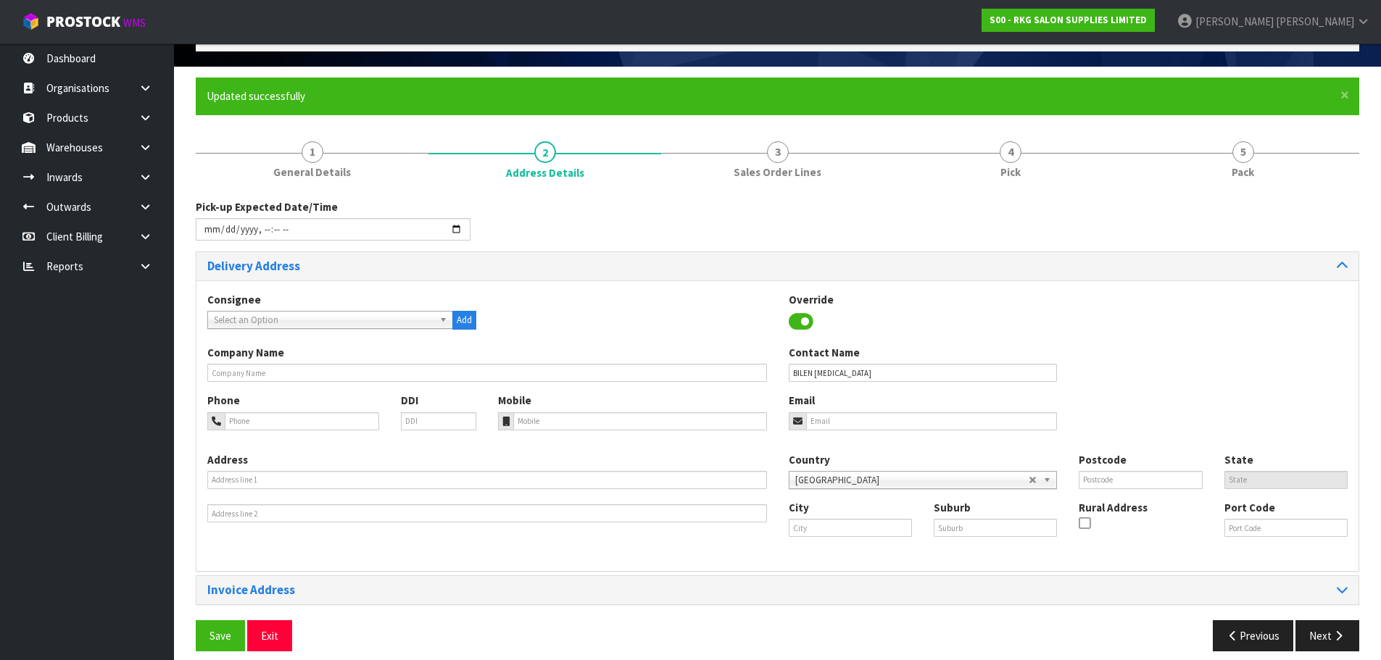
scroll to position [99, 0]
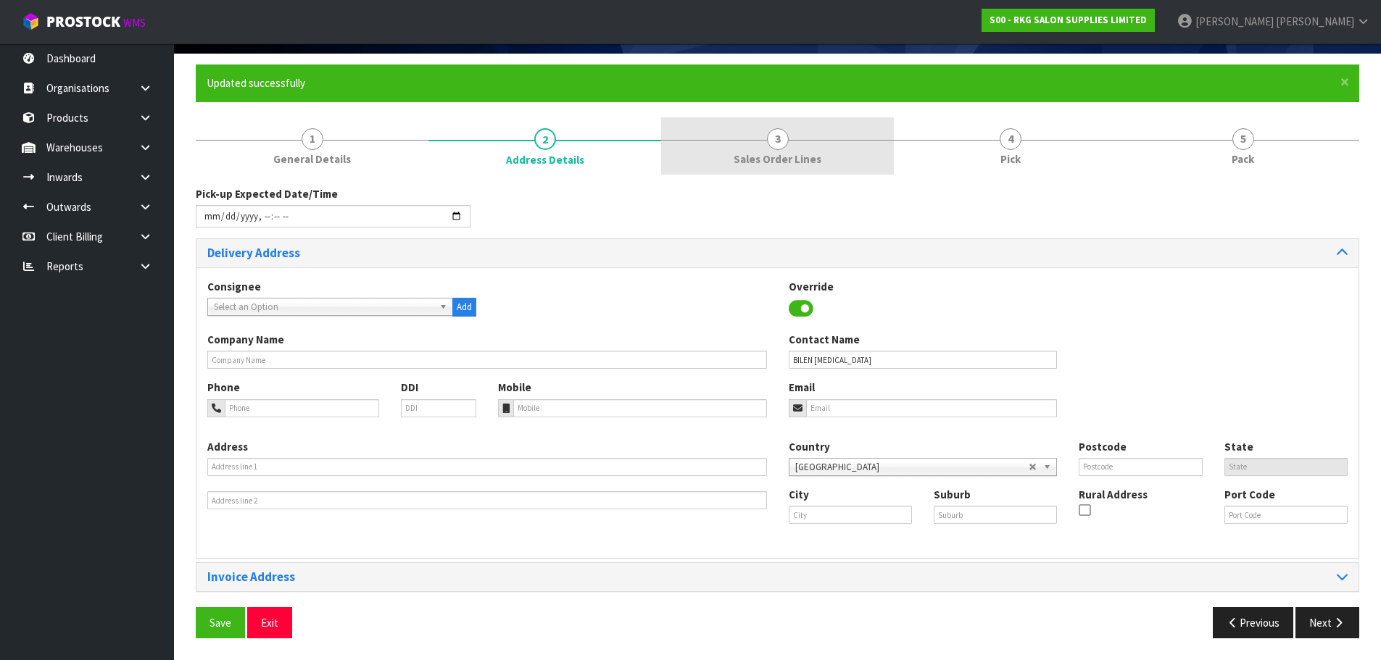
drag, startPoint x: 904, startPoint y: 162, endPoint x: 860, endPoint y: 160, distance: 43.5
click at [904, 162] on link "4 Pick" at bounding box center [1010, 145] width 233 height 57
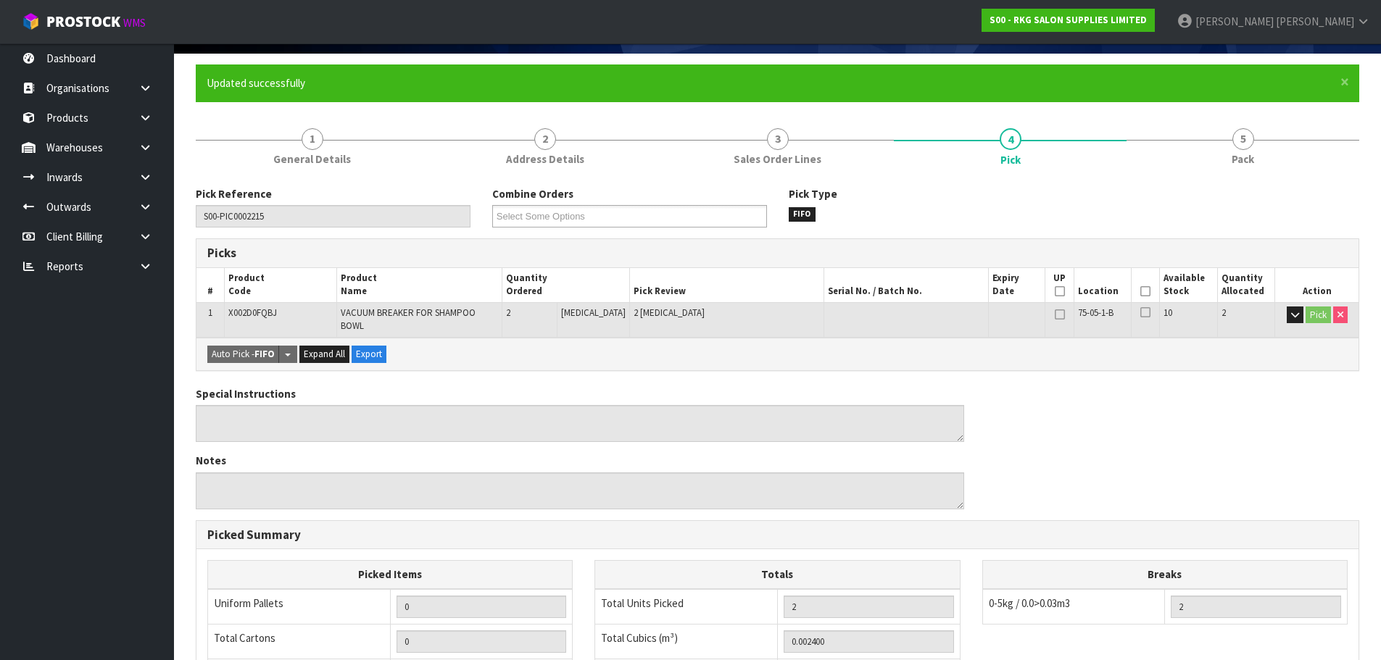
click at [837, 157] on link "3 Sales Order Lines" at bounding box center [777, 145] width 233 height 57
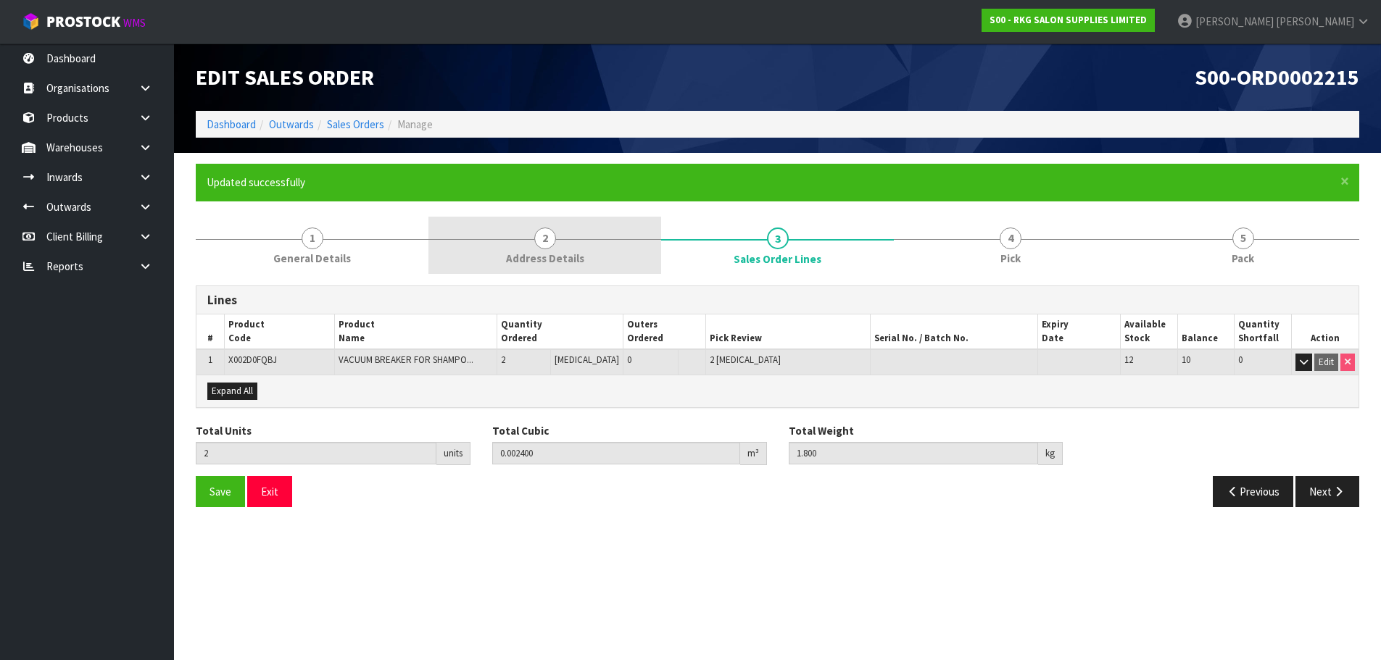
scroll to position [0, 0]
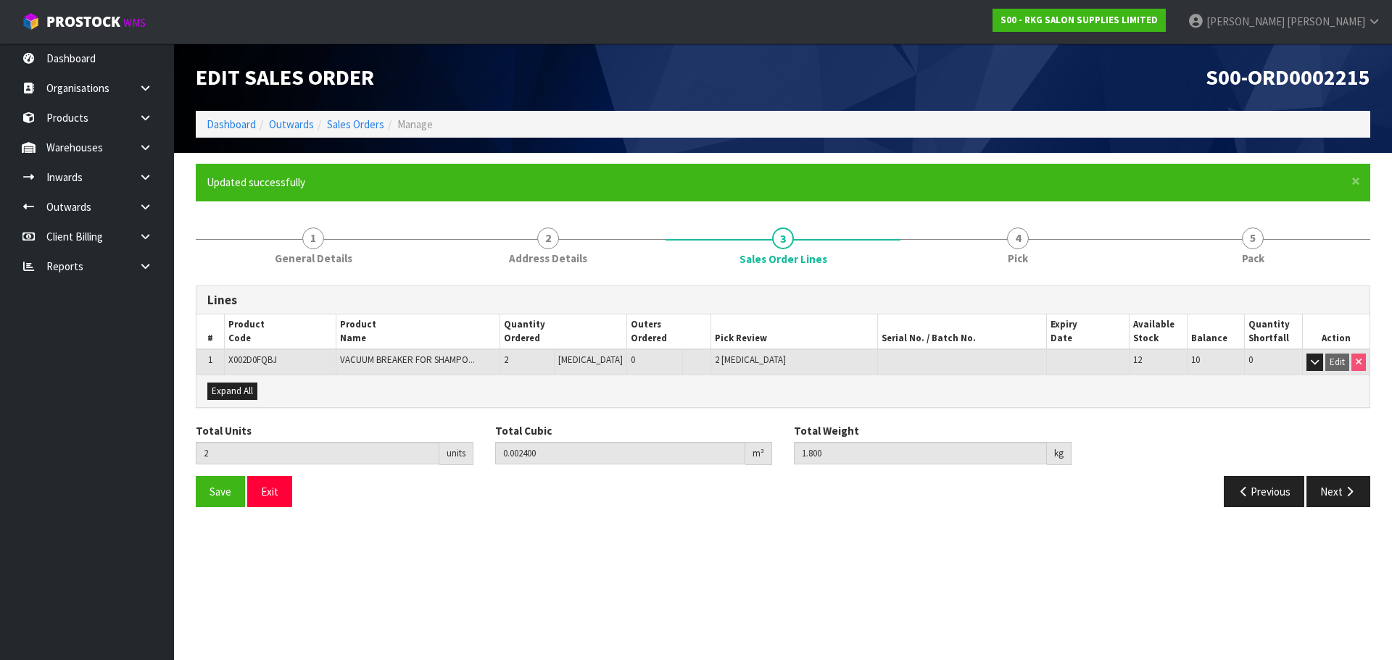
click at [254, 365] on span "X002D0FQBJ" at bounding box center [252, 360] width 49 height 12
copy span "X002D0FQBJ"
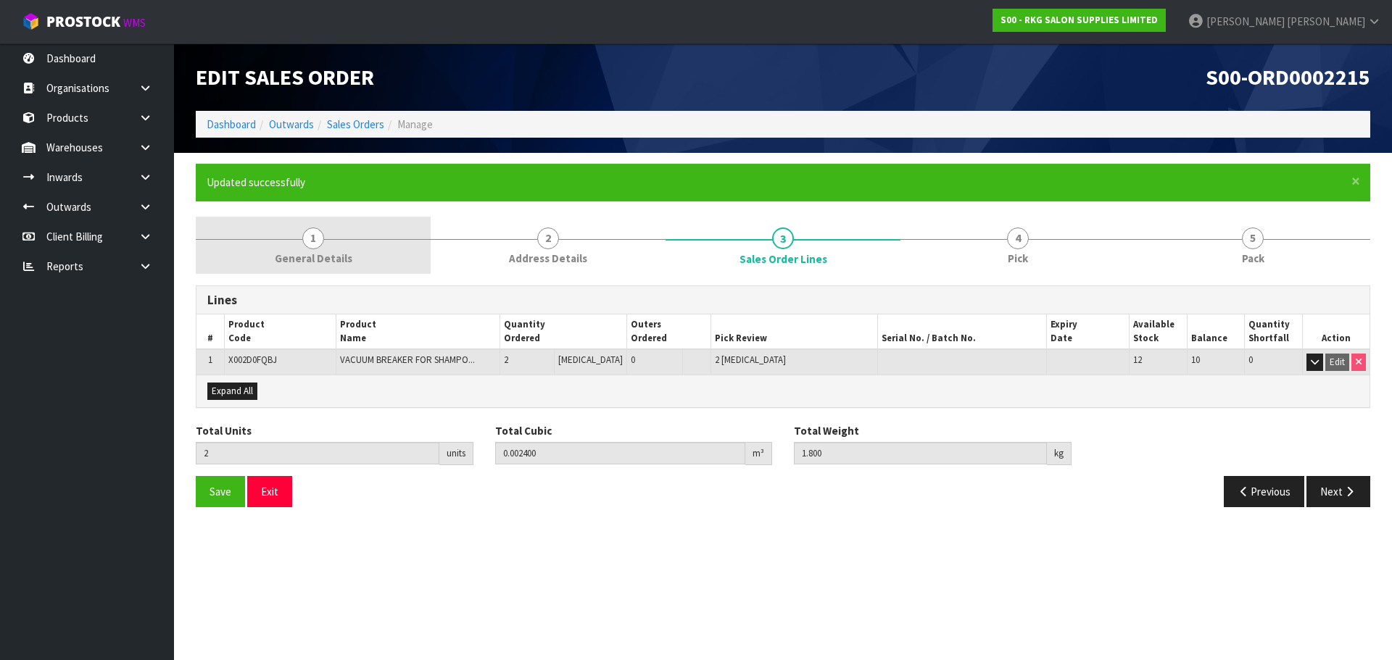
click at [339, 255] on span "General Details" at bounding box center [314, 258] width 78 height 15
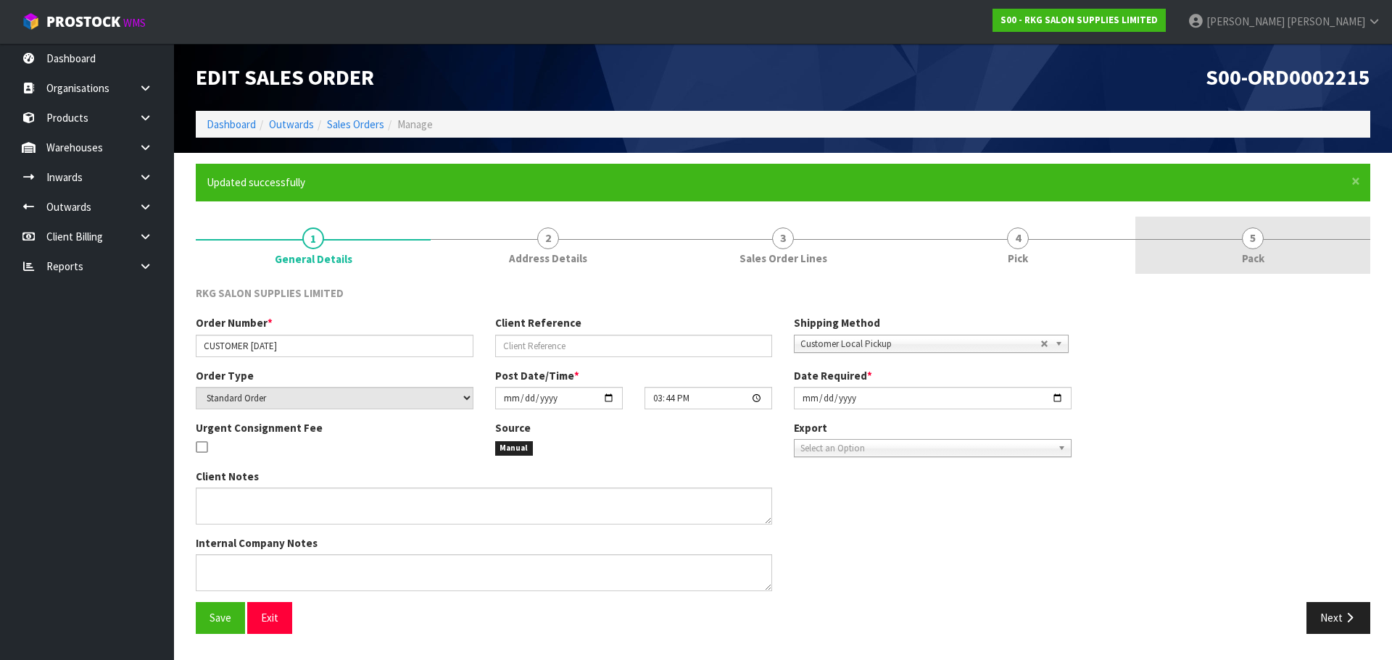
click at [1261, 243] on span "5" at bounding box center [1253, 239] width 22 height 22
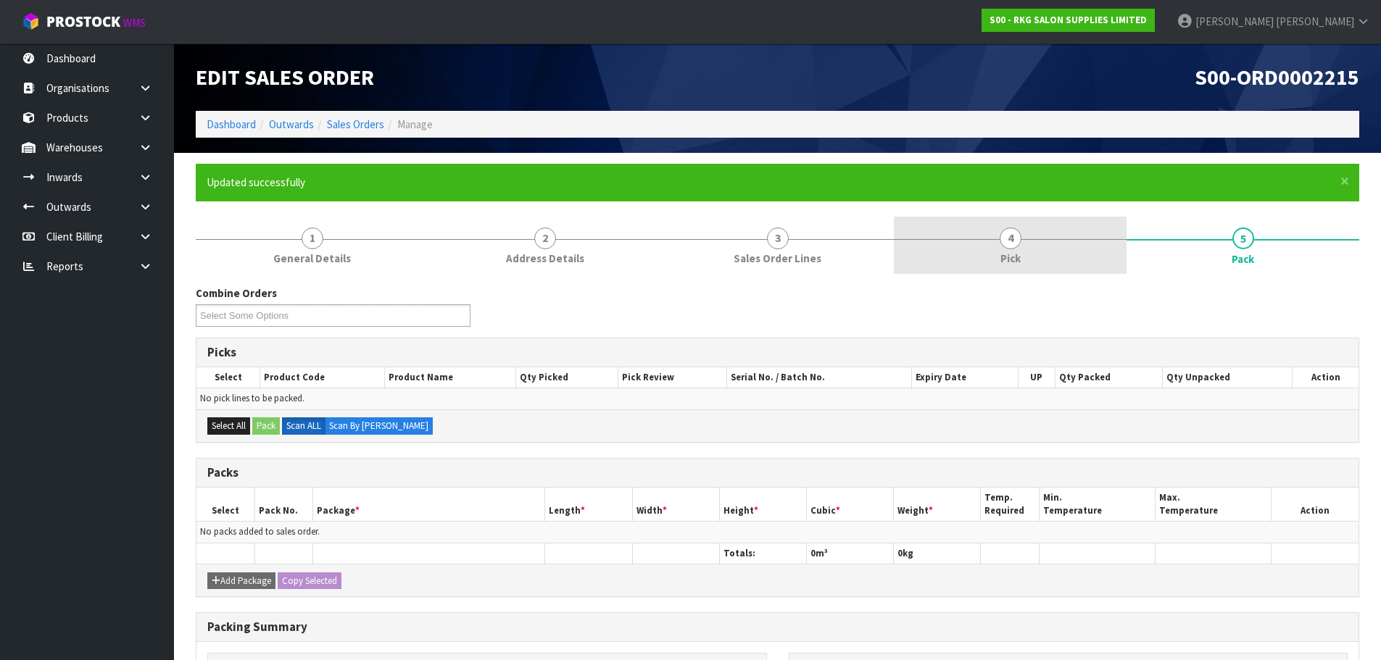
click at [928, 249] on link "4 Pick" at bounding box center [1010, 245] width 233 height 57
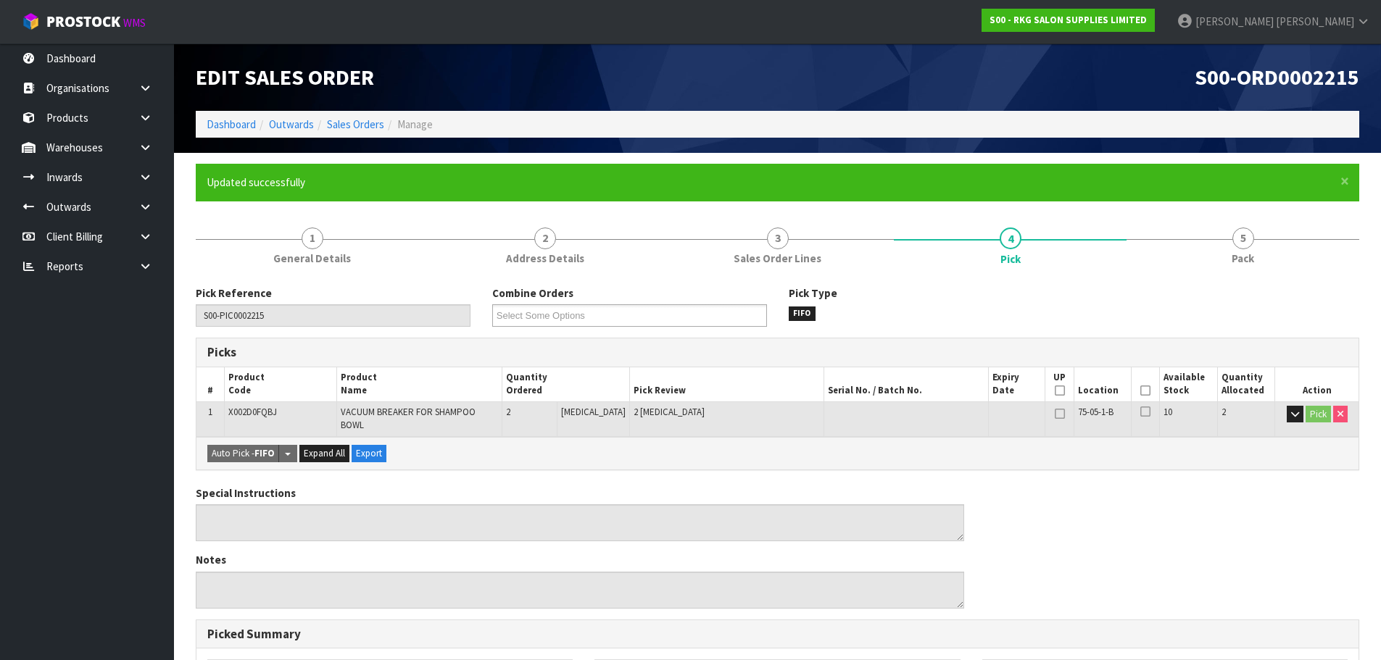
click at [1141, 391] on icon at bounding box center [1145, 391] width 10 height 1
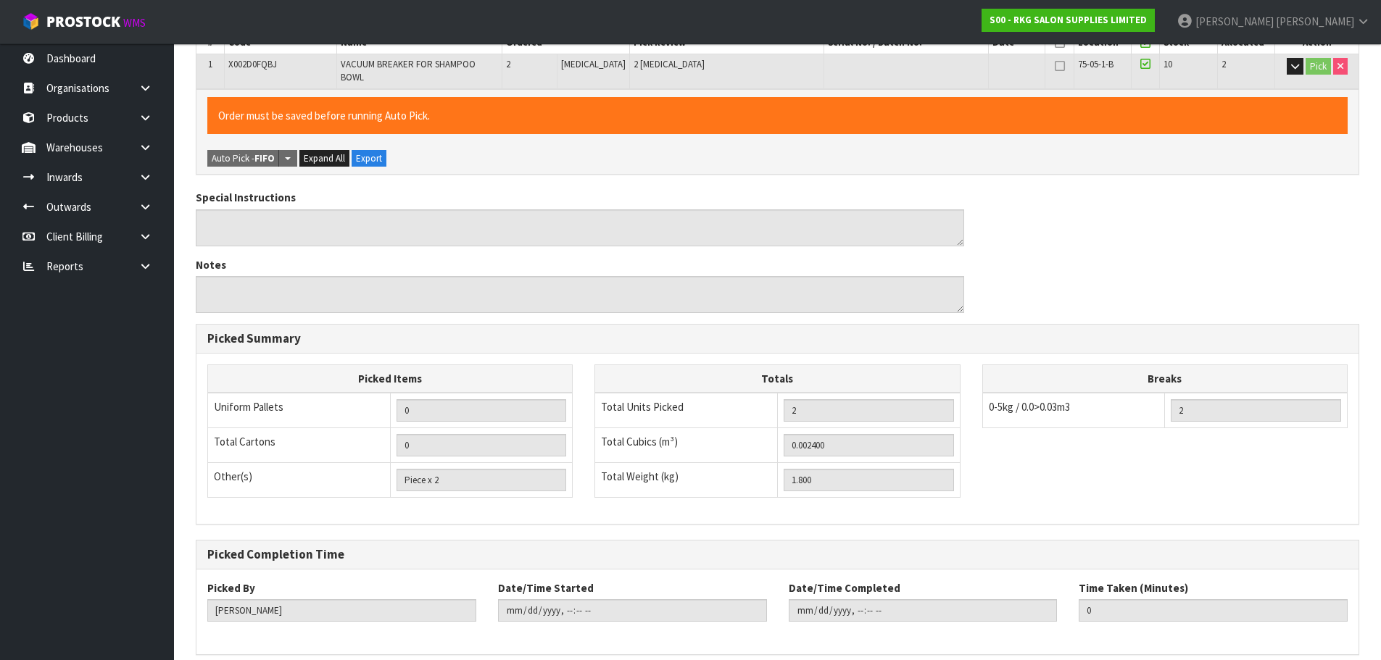
scroll to position [402, 0]
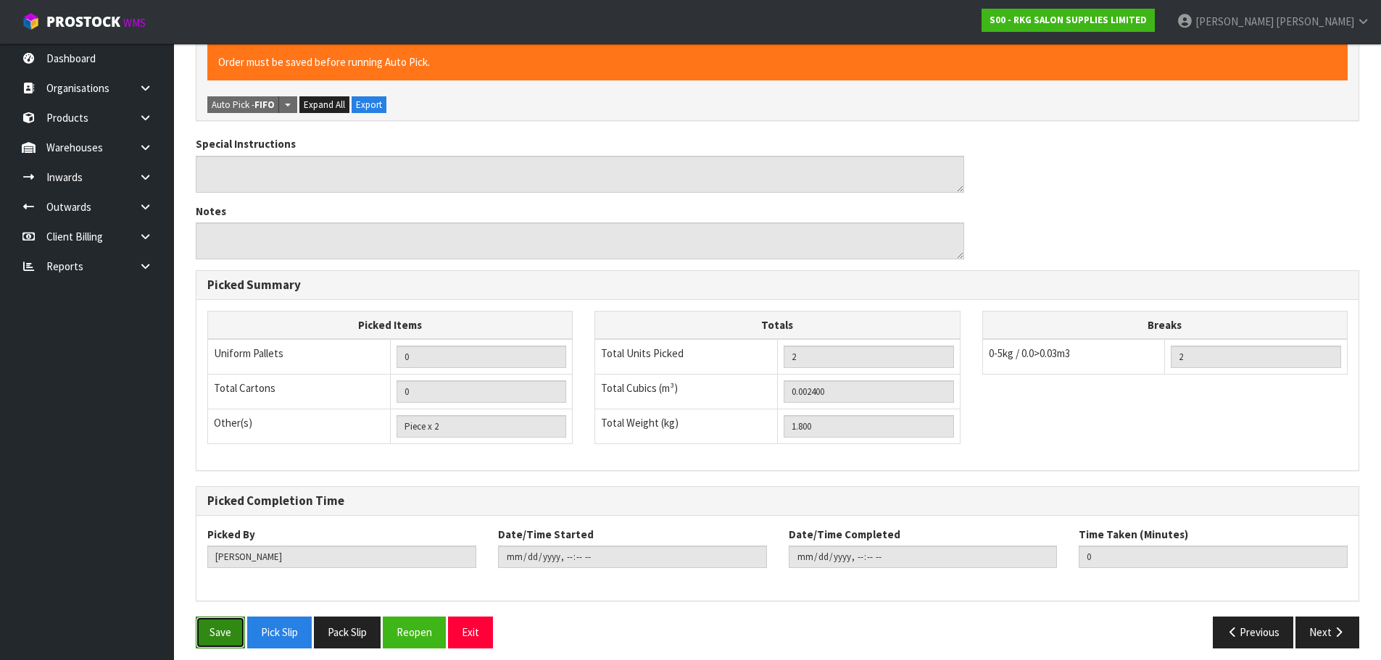
click at [225, 622] on button "Save" at bounding box center [220, 632] width 49 height 31
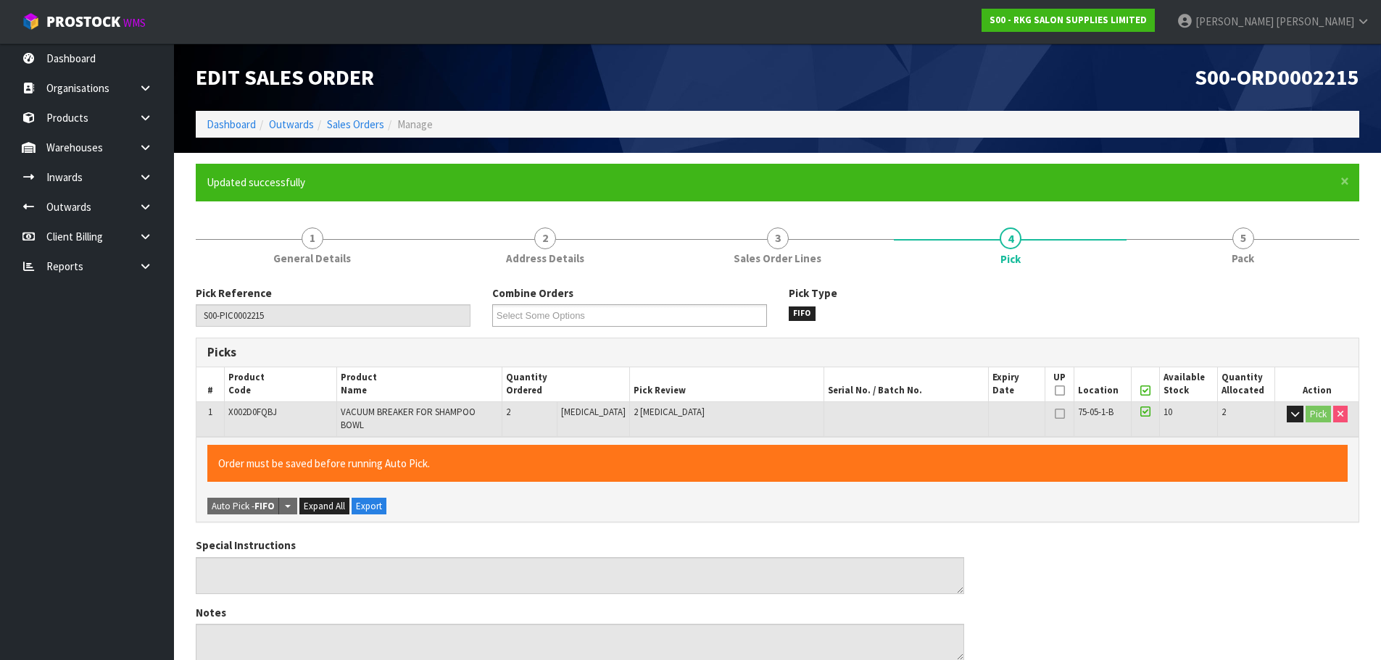
type input "[DATE]T16:03:22"
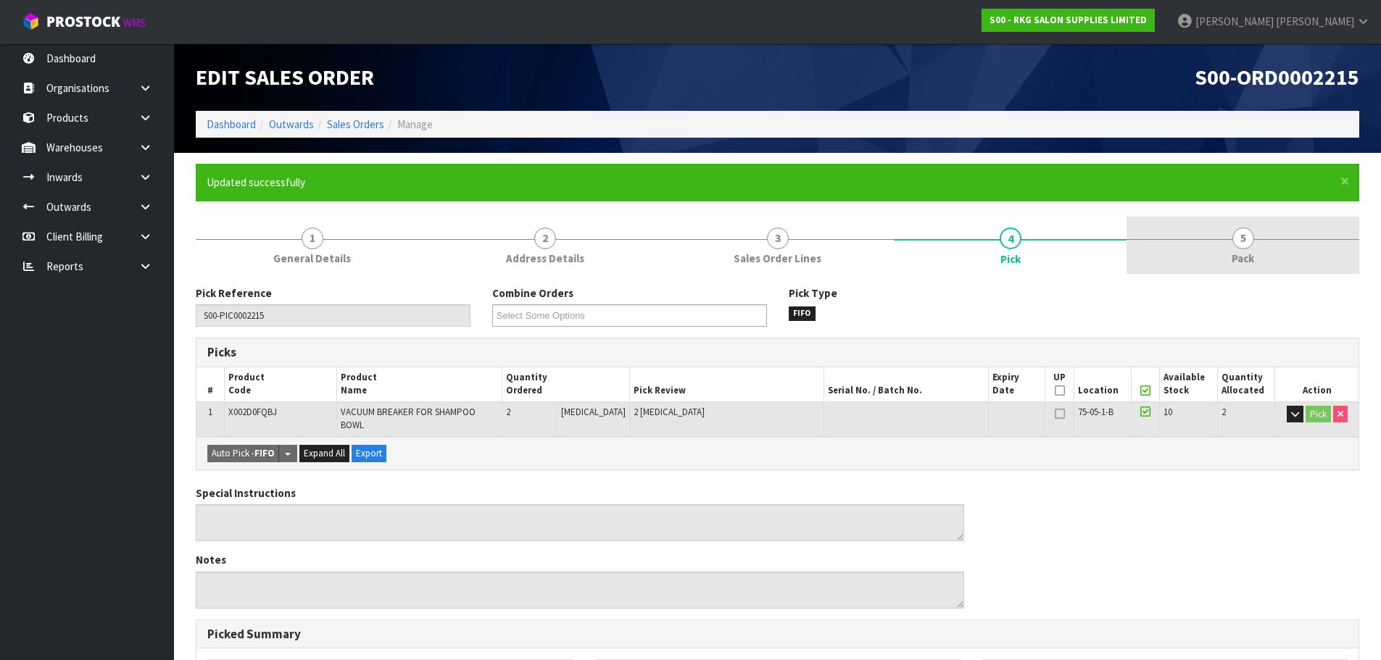
click at [1243, 257] on span "Pack" at bounding box center [1243, 258] width 22 height 15
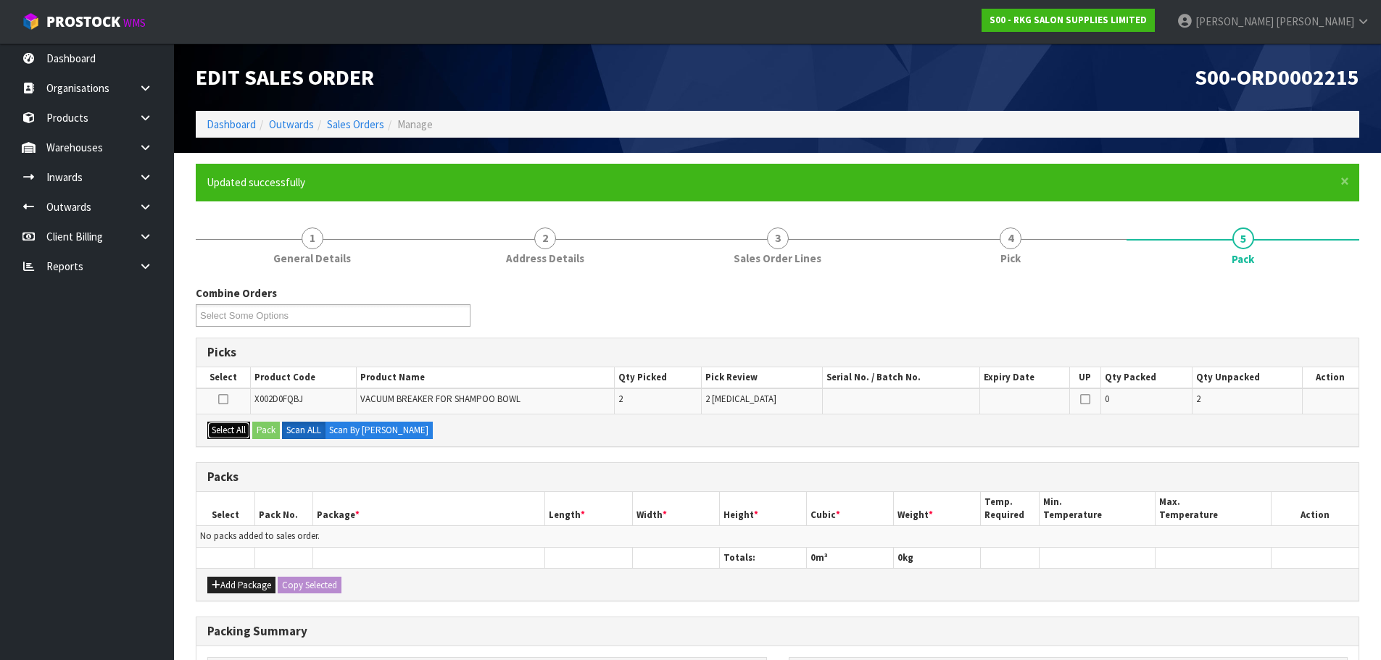
click at [249, 437] on button "Select All" at bounding box center [228, 430] width 43 height 17
click at [263, 430] on button "Pack" at bounding box center [266, 430] width 28 height 17
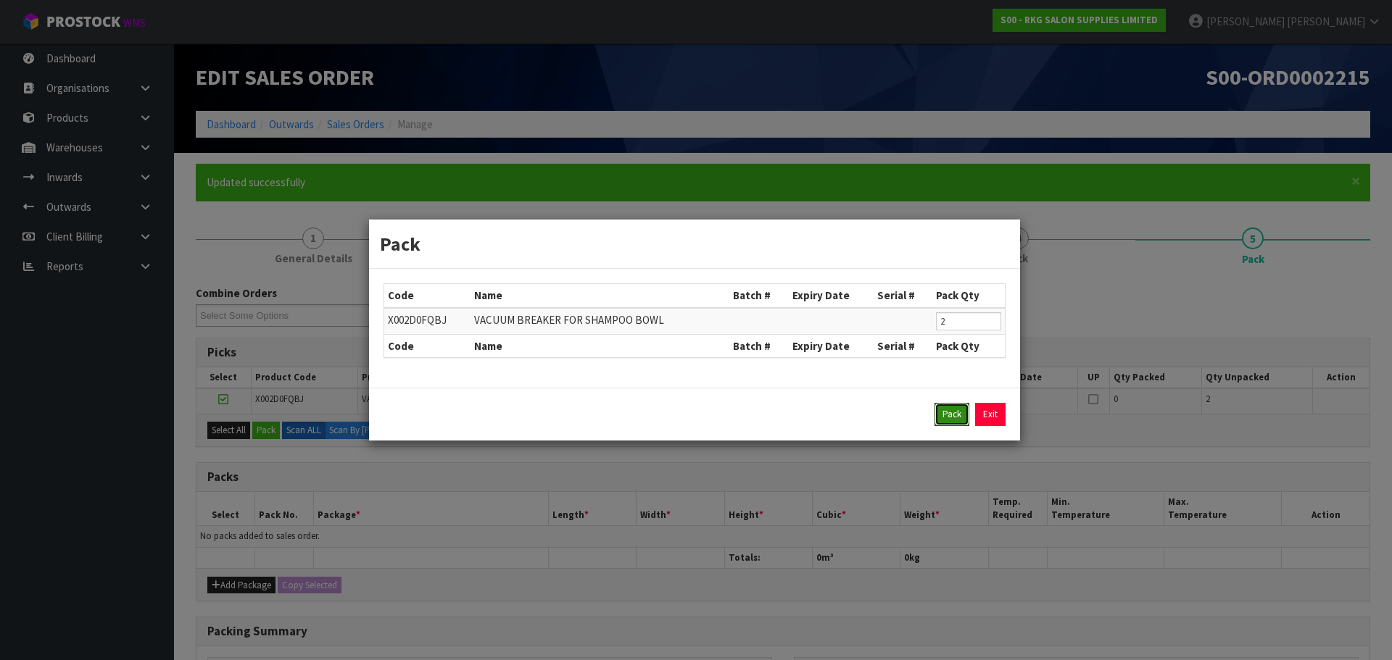
drag, startPoint x: 951, startPoint y: 411, endPoint x: 942, endPoint y: 415, distance: 9.4
click at [950, 411] on button "Pack" at bounding box center [951, 414] width 35 height 23
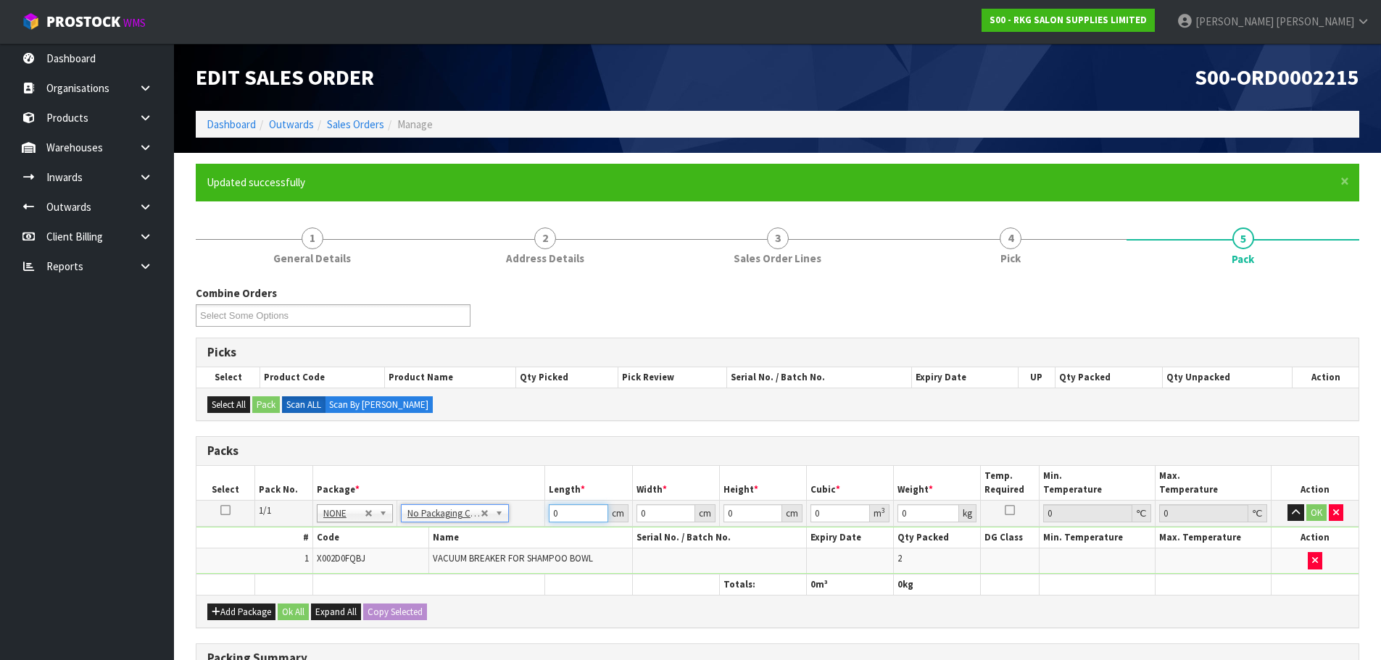
click at [579, 518] on input "0" at bounding box center [578, 514] width 59 height 18
type input "01"
type input "1"
type input "0.000001"
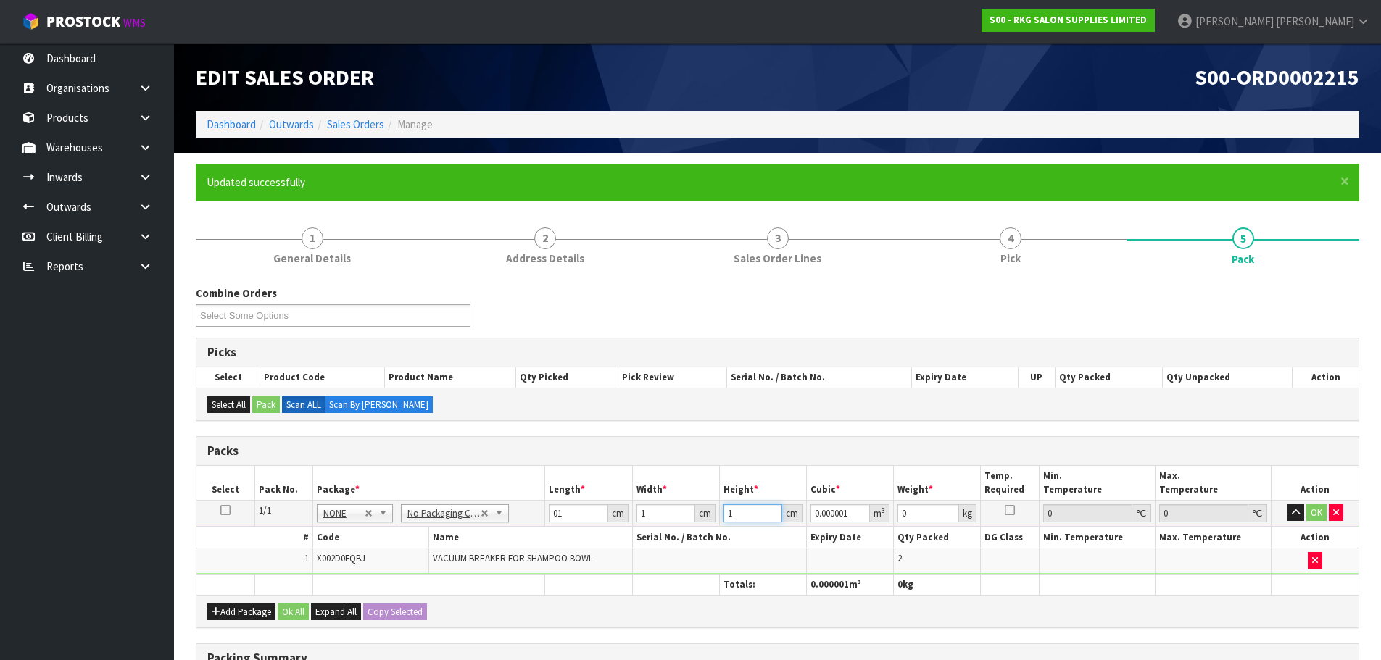
type input "1"
click at [1316, 526] on td "OK" at bounding box center [1314, 513] width 87 height 26
click at [1316, 518] on button "OK" at bounding box center [1316, 513] width 20 height 17
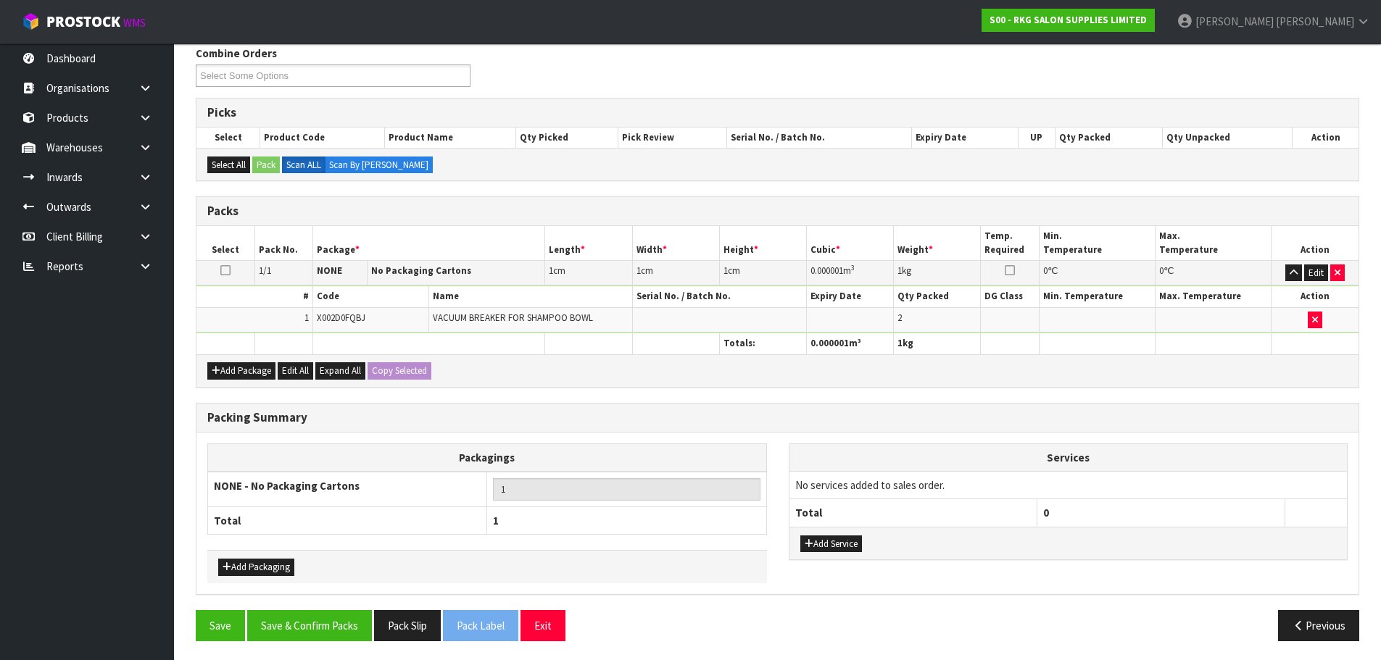
scroll to position [243, 0]
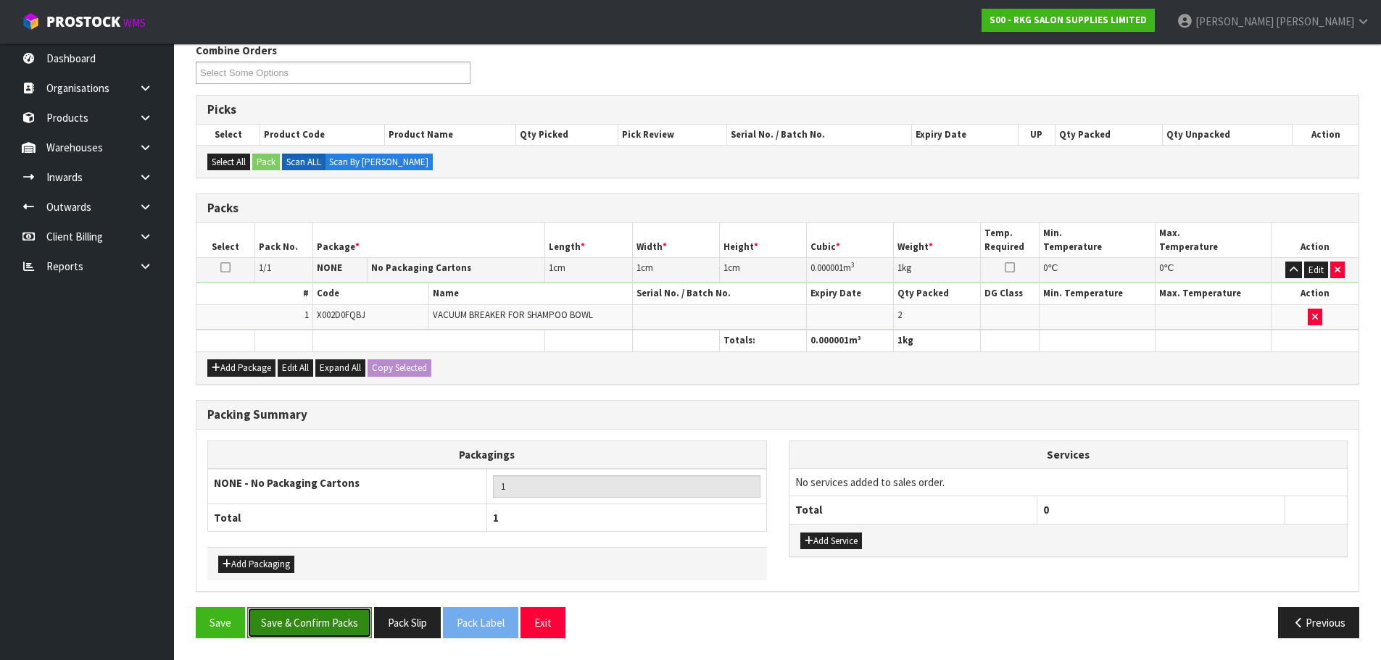
click at [349, 635] on button "Save & Confirm Packs" at bounding box center [309, 622] width 125 height 31
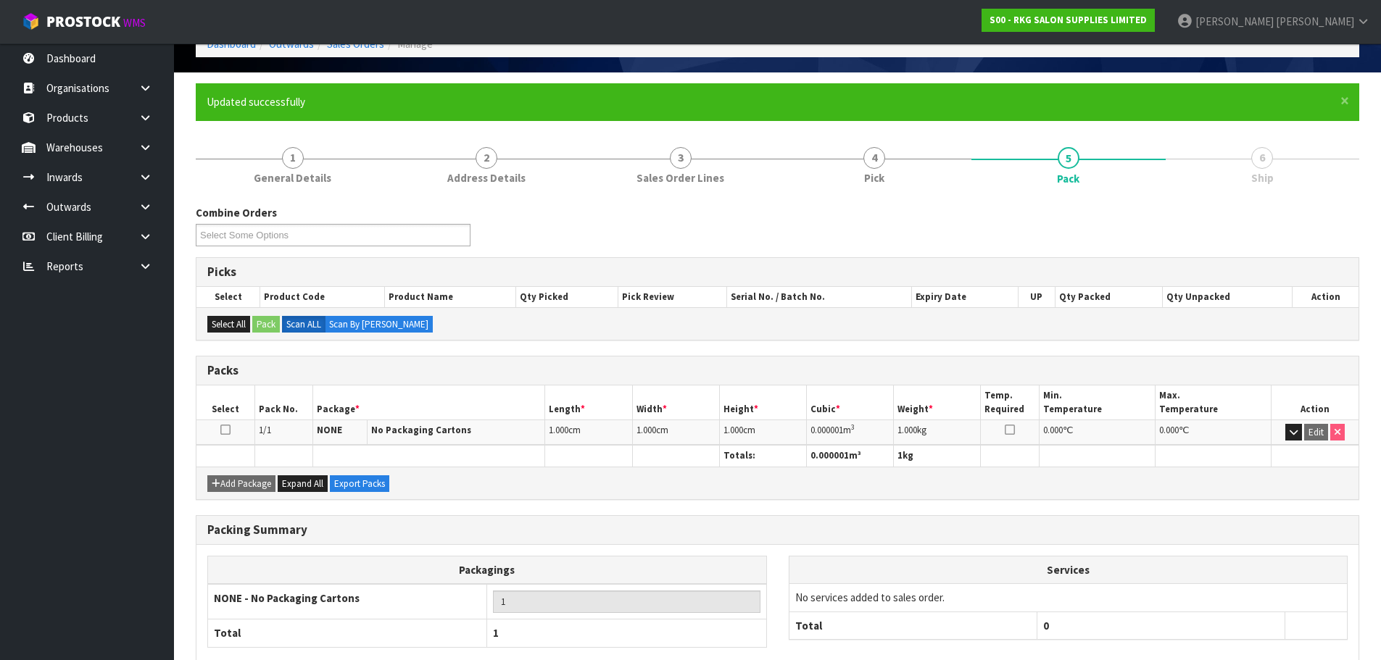
scroll to position [163, 0]
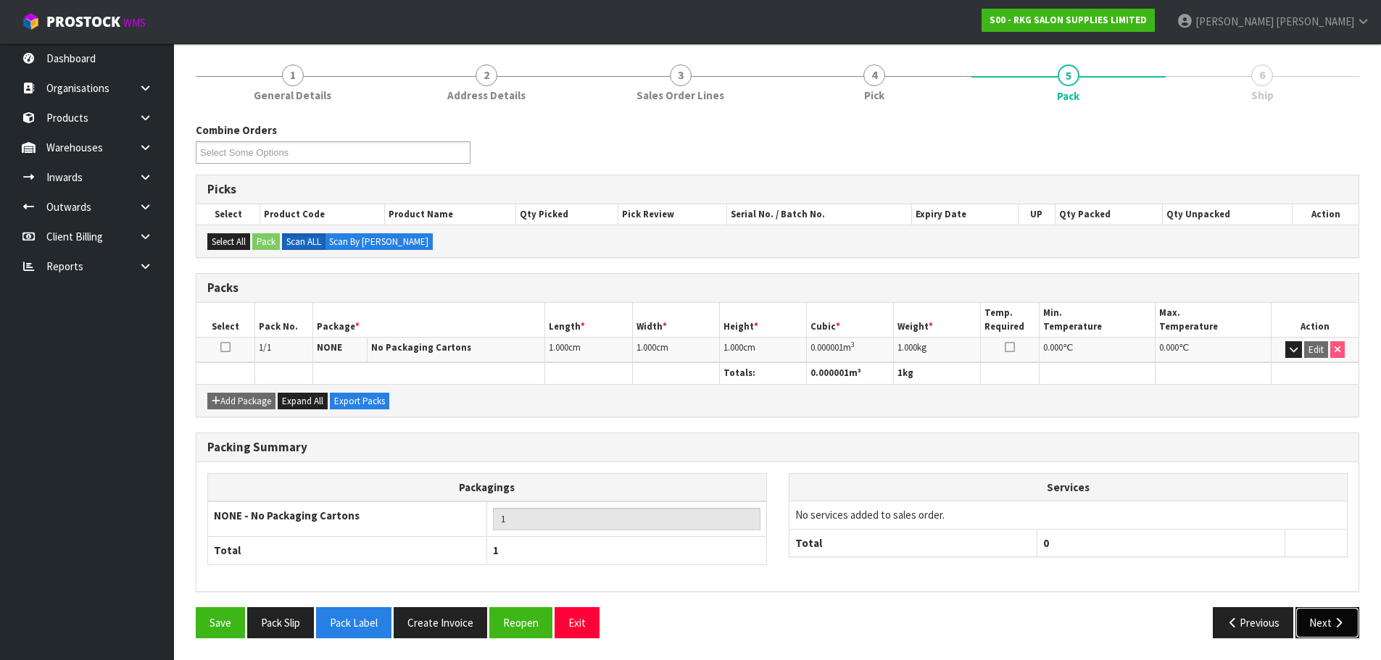
click at [1343, 627] on icon "button" at bounding box center [1339, 623] width 14 height 11
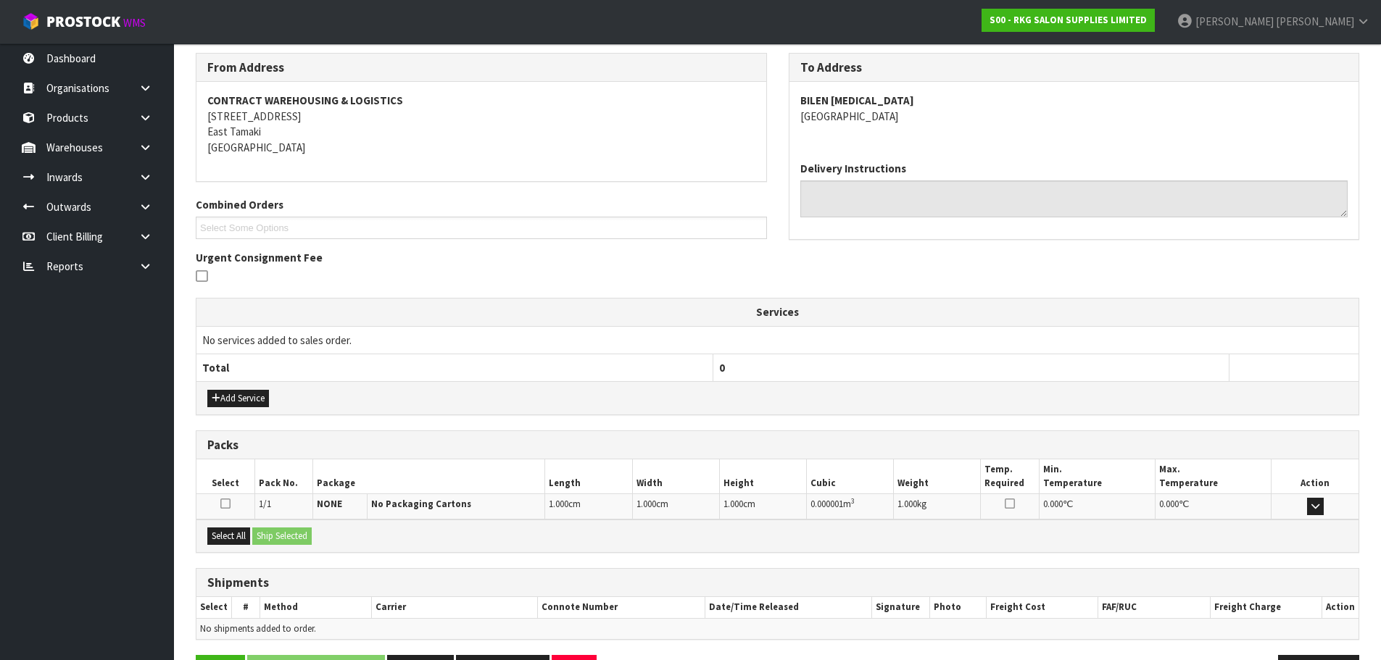
scroll to position [281, 0]
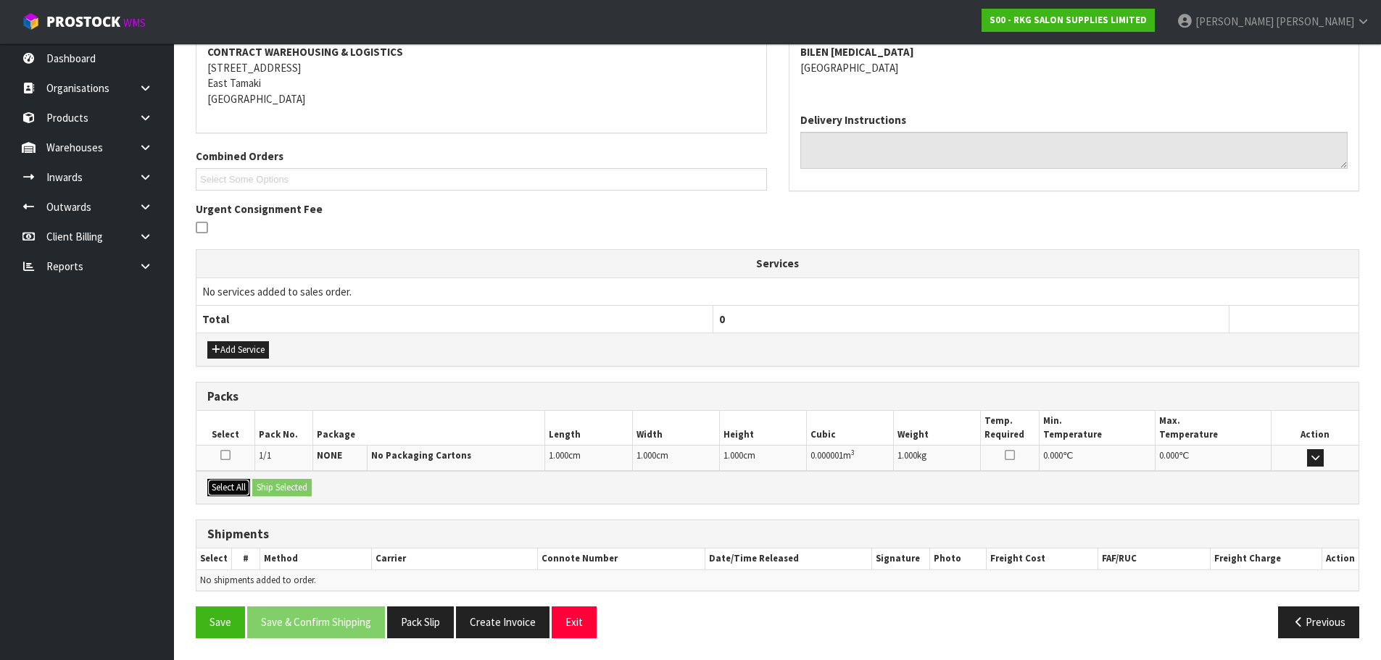
click at [225, 492] on button "Select All" at bounding box center [228, 487] width 43 height 17
drag, startPoint x: 262, startPoint y: 485, endPoint x: 270, endPoint y: 485, distance: 8.0
click at [264, 485] on button "Ship Selected" at bounding box center [281, 487] width 59 height 17
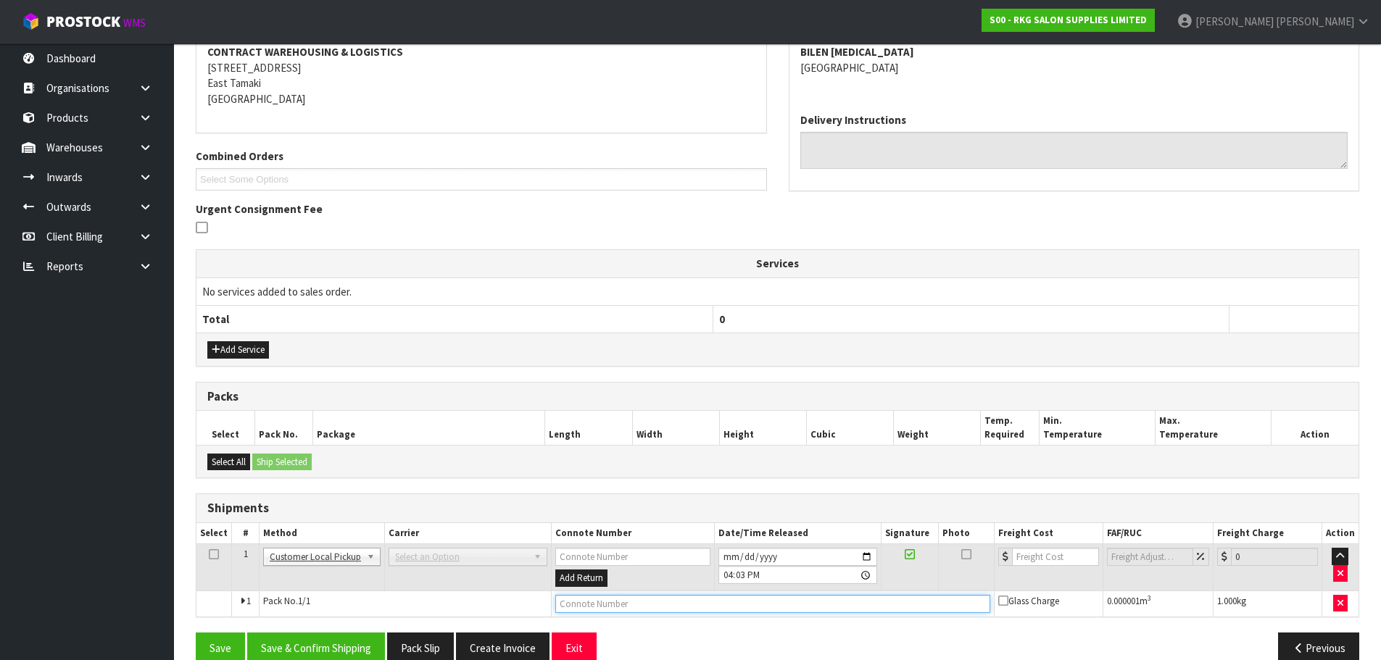
click at [659, 600] on input "text" at bounding box center [772, 604] width 435 height 18
type input "COLLECTED"
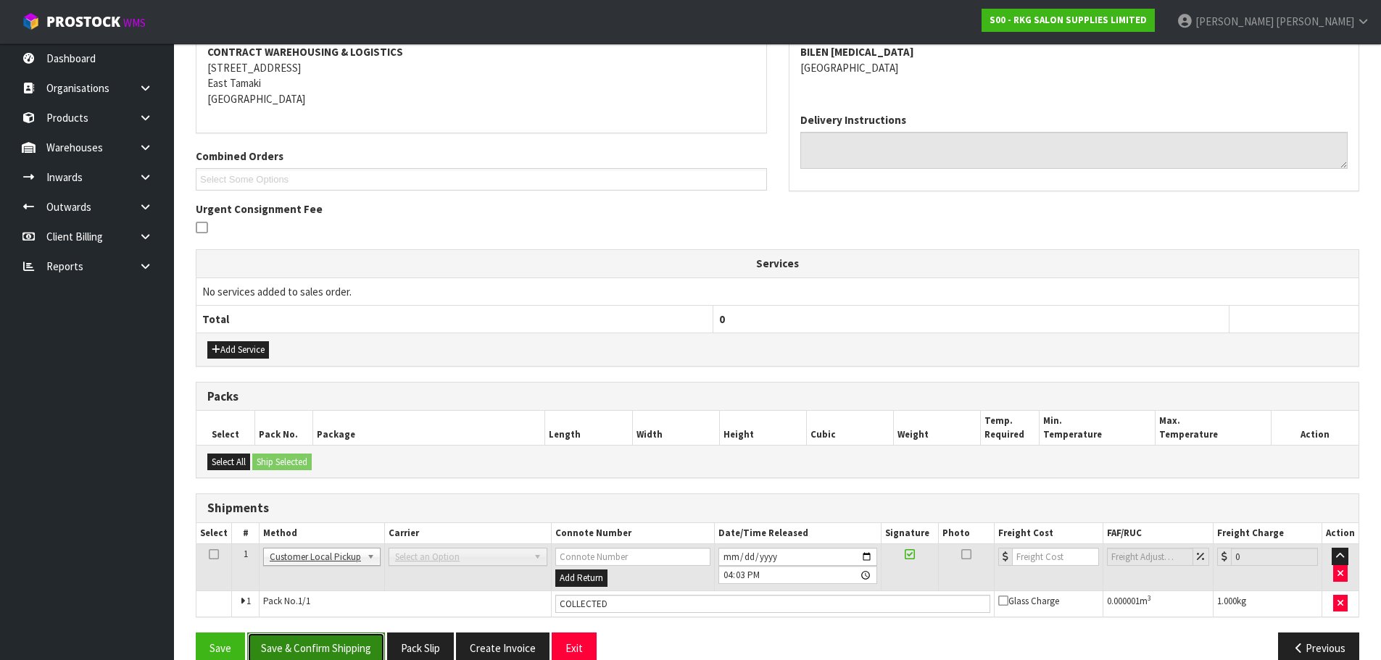
click at [350, 647] on button "Save & Confirm Shipping" at bounding box center [316, 648] width 138 height 31
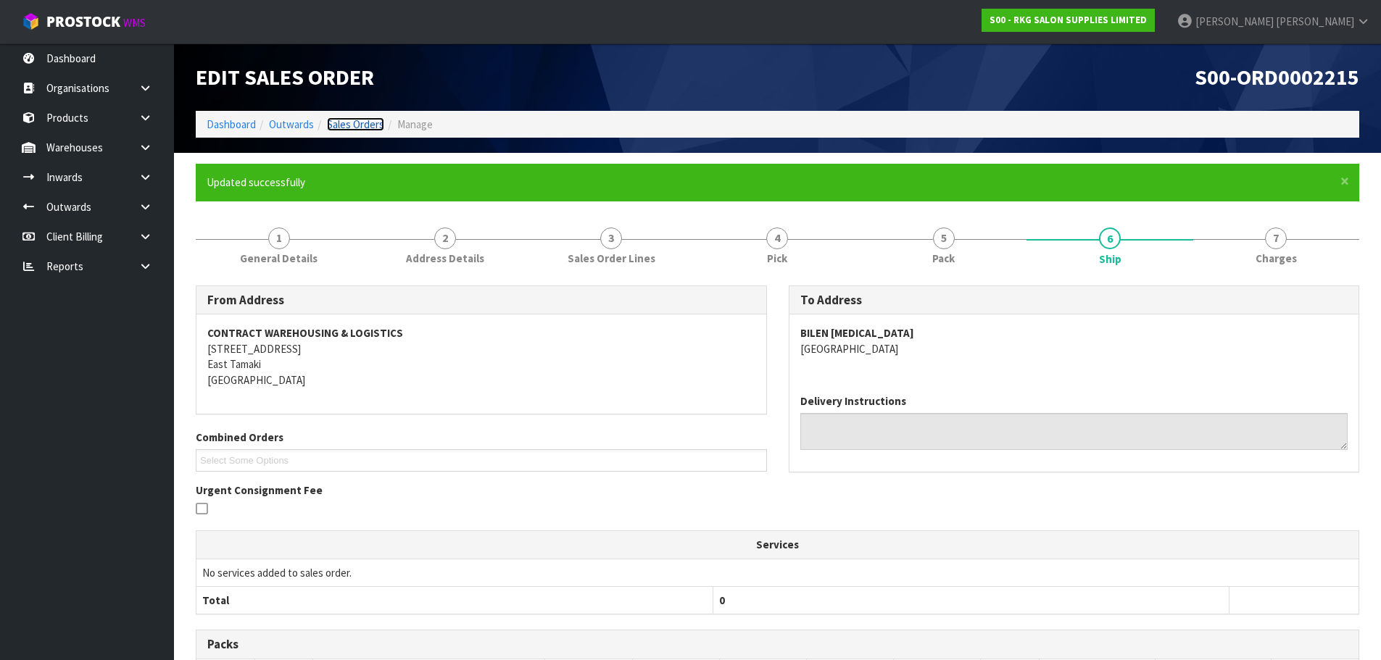
click at [349, 123] on link "Sales Orders" at bounding box center [355, 124] width 57 height 14
